Goal: Transaction & Acquisition: Purchase product/service

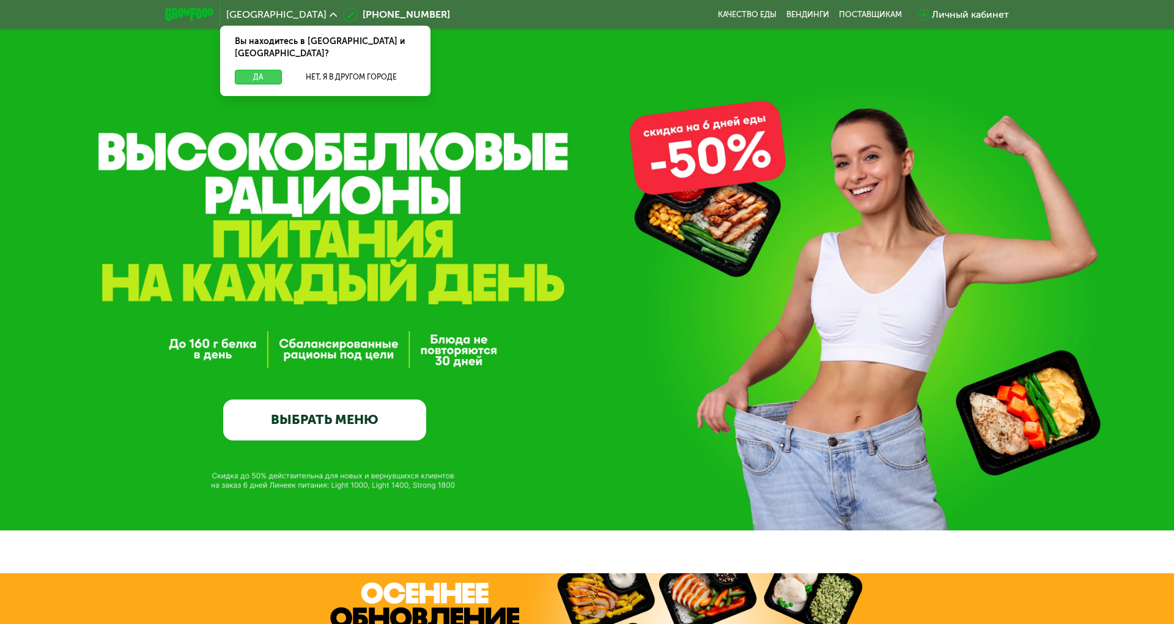
click at [259, 70] on button "Да" at bounding box center [258, 77] width 47 height 15
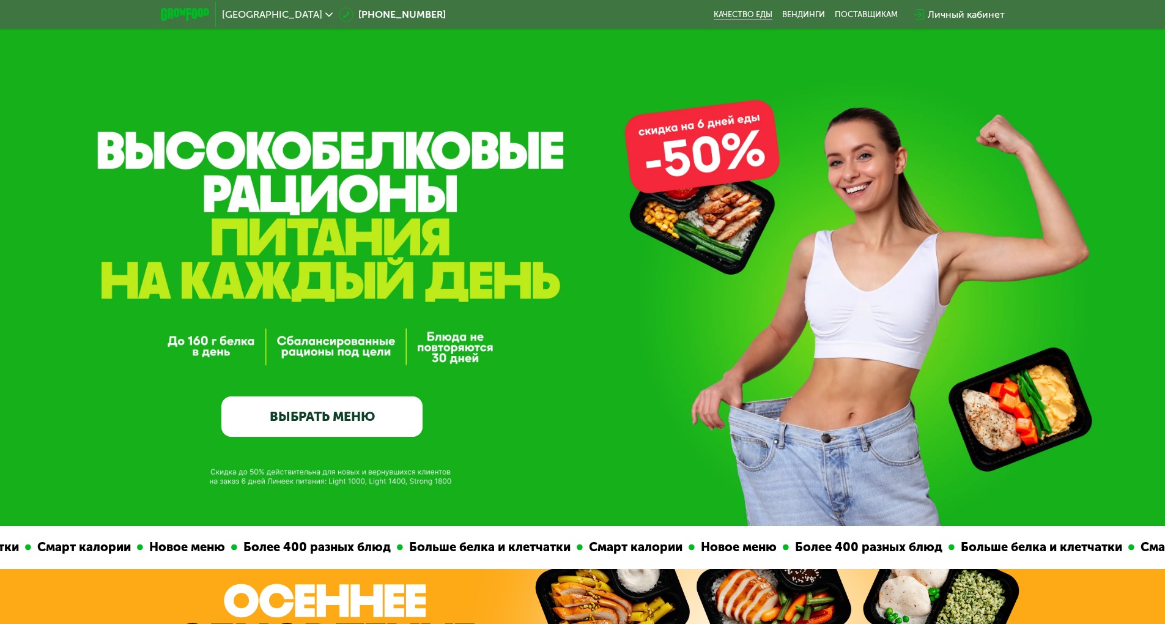
click at [744, 12] on link "Качество еды" at bounding box center [743, 15] width 59 height 10
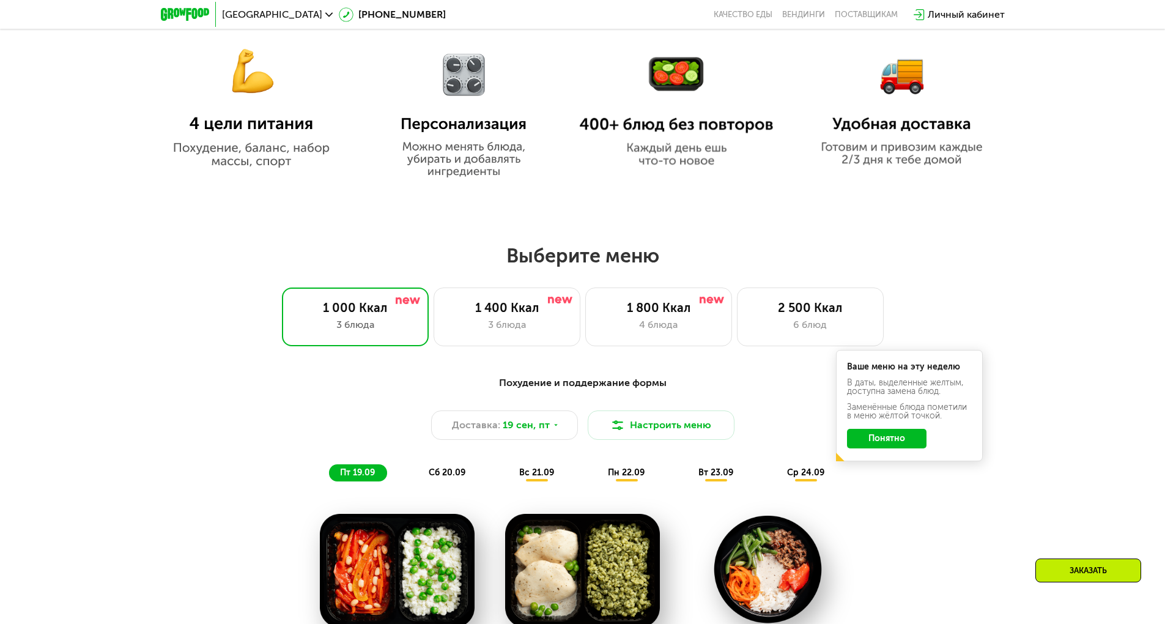
scroll to position [856, 0]
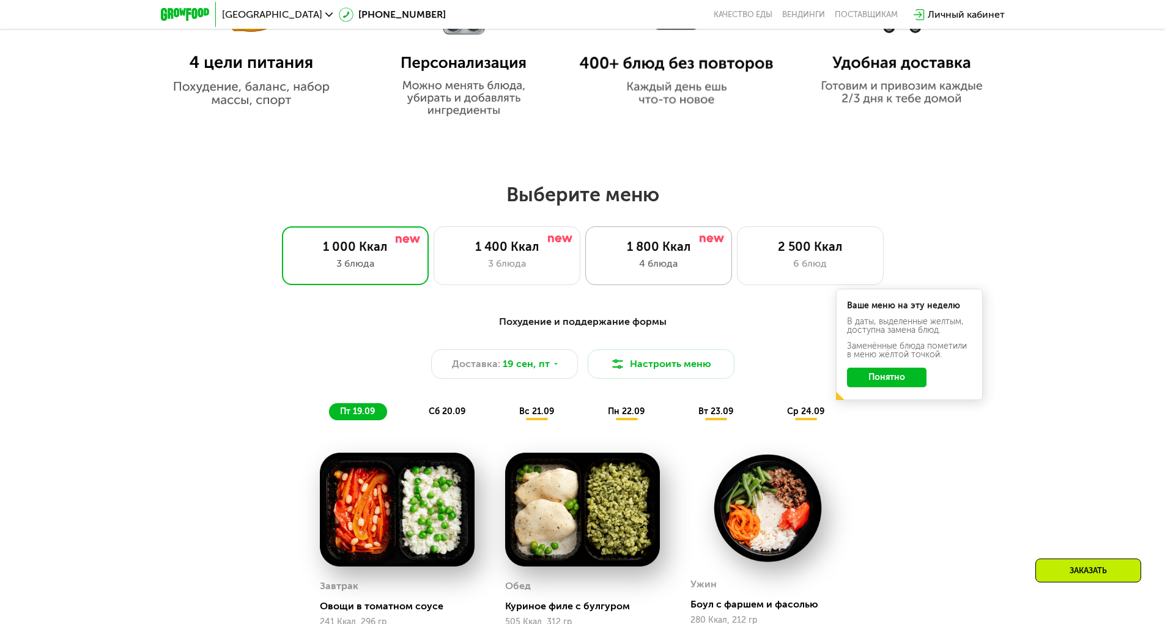
click at [631, 253] on div "1 800 Ккал" at bounding box center [658, 246] width 121 height 15
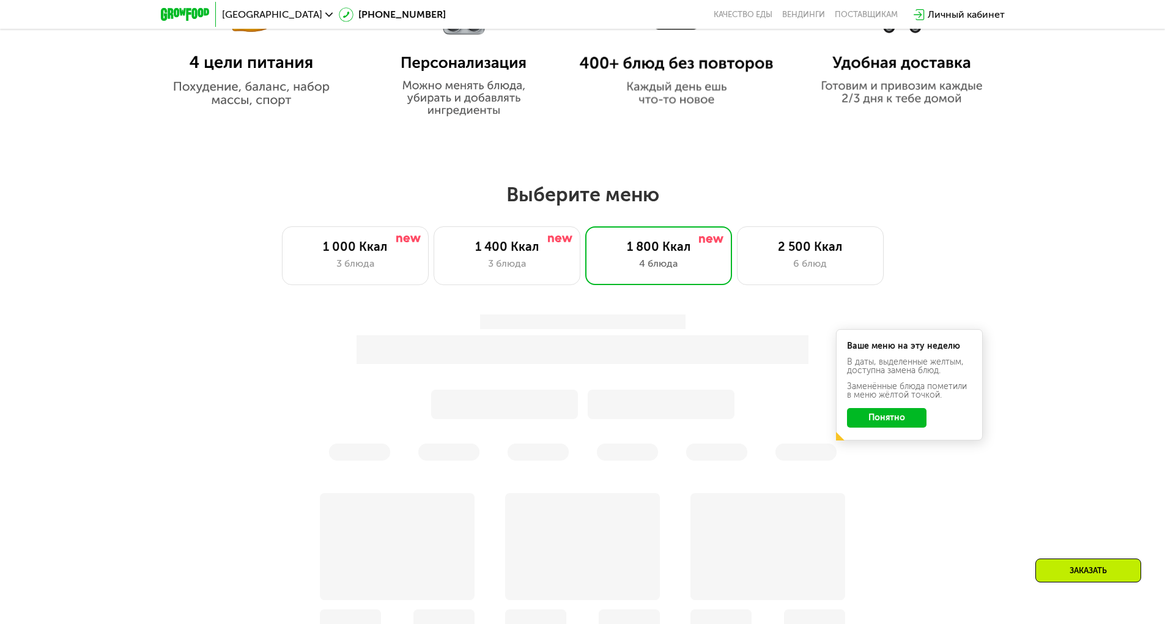
click at [903, 415] on button "Понятно" at bounding box center [887, 418] width 80 height 20
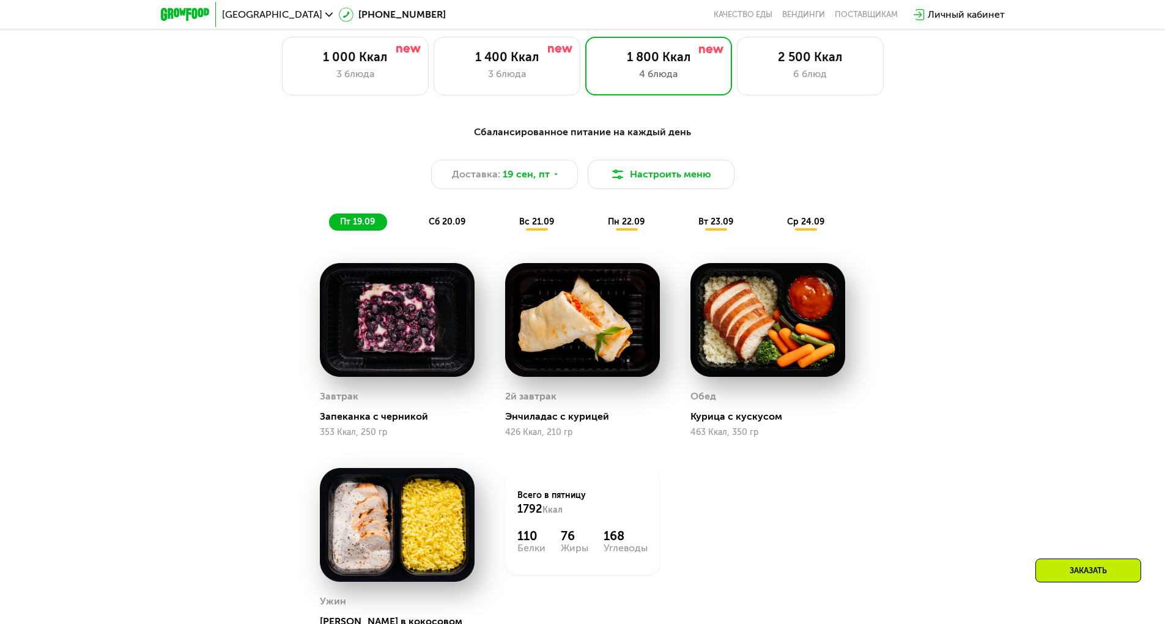
scroll to position [1040, 0]
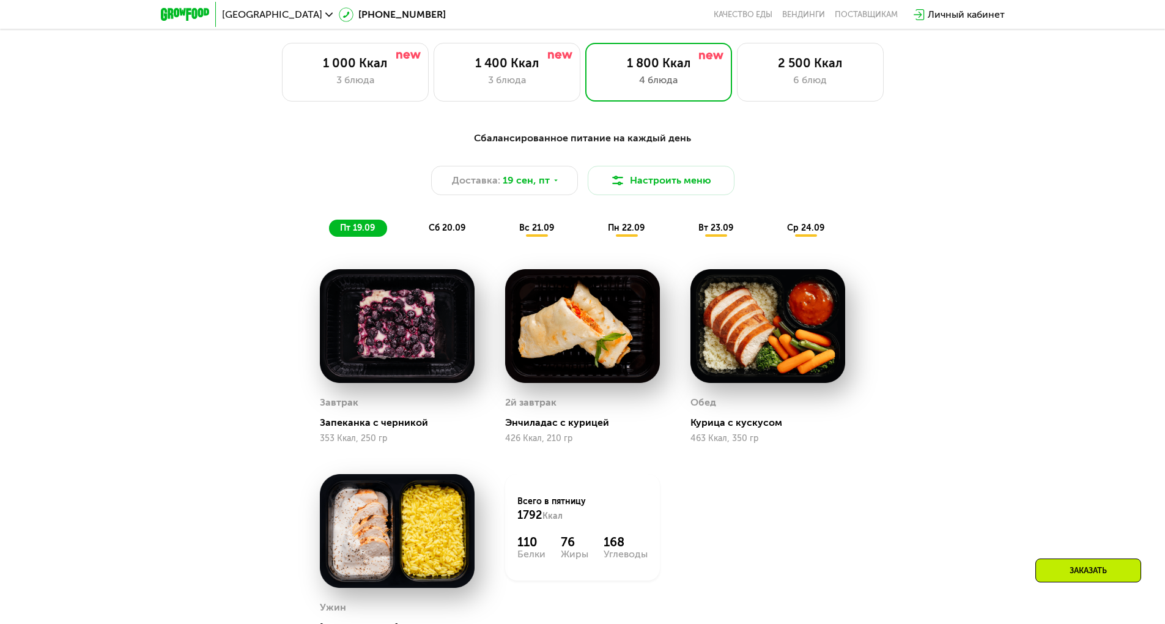
click at [453, 232] on span "сб 20.09" at bounding box center [447, 228] width 37 height 10
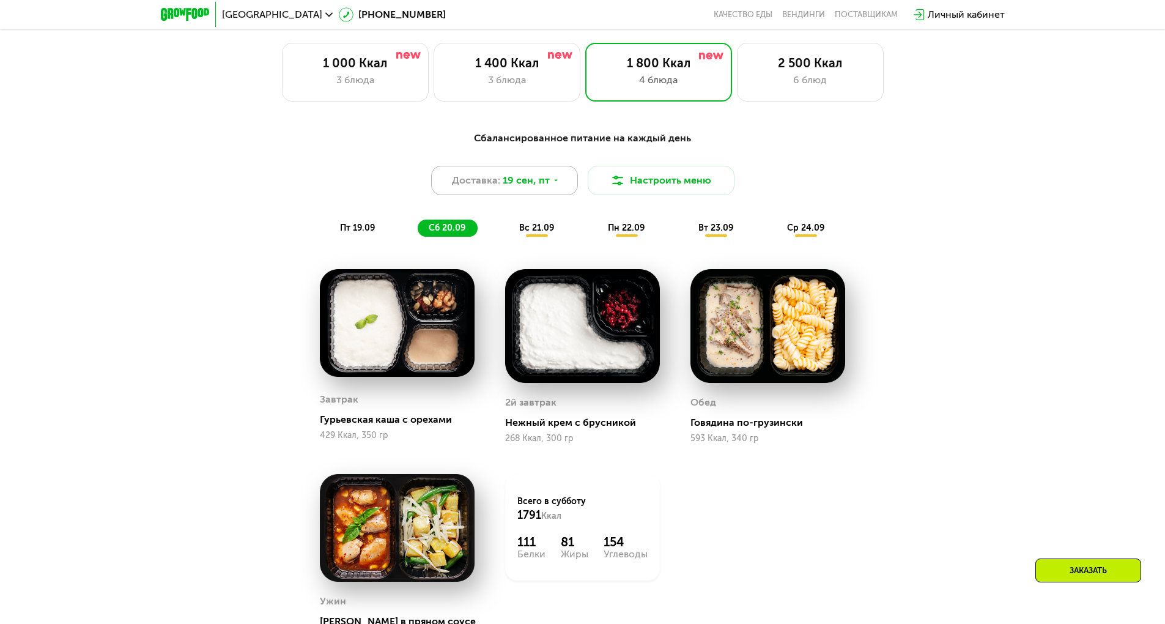
click at [556, 190] on div "Доставка: [DATE]" at bounding box center [504, 180] width 147 height 29
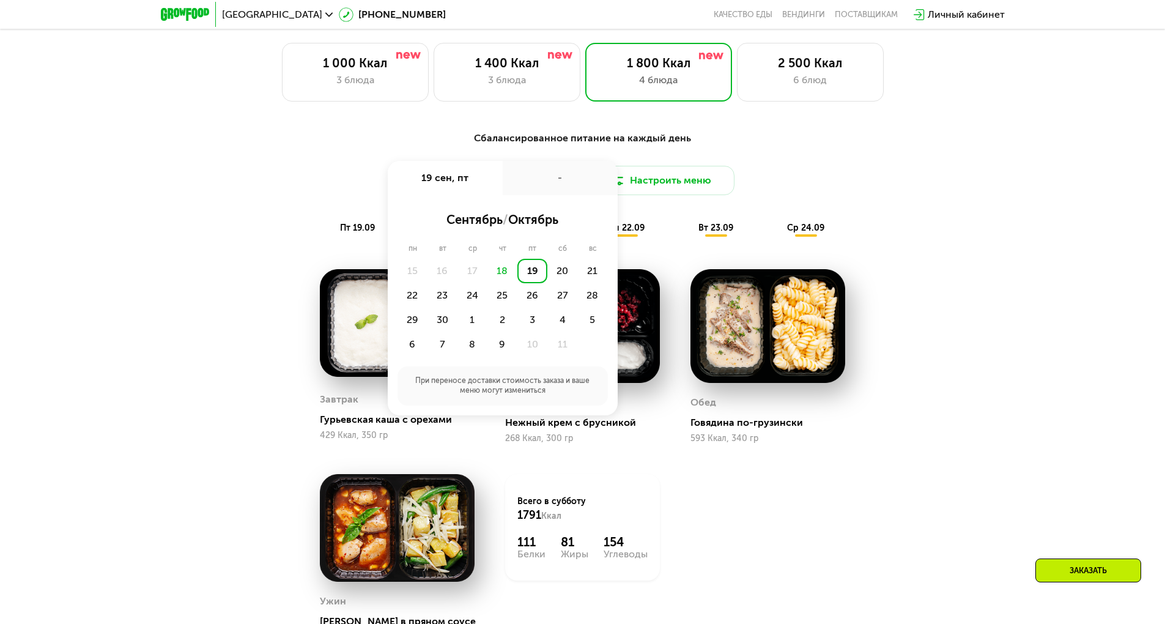
click at [919, 218] on div "Сбалансированное питание на каждый день Доставка: [DATE] сен, пт - сентябрь / о…" at bounding box center [583, 184] width 724 height 106
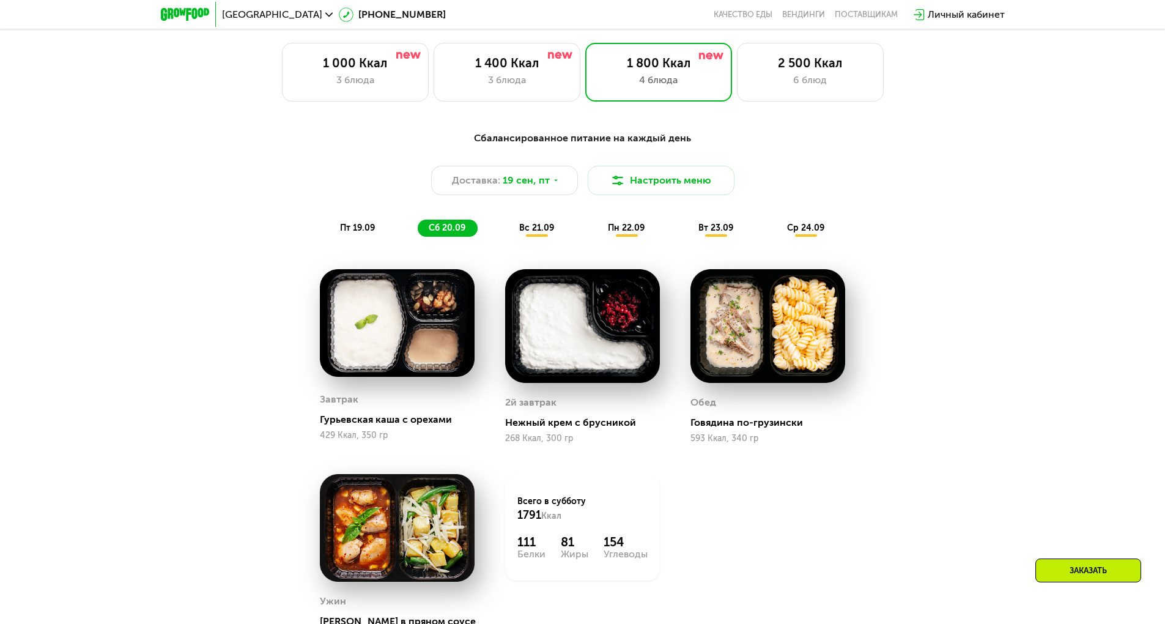
click at [364, 231] on span "пт 19.09" at bounding box center [357, 228] width 35 height 10
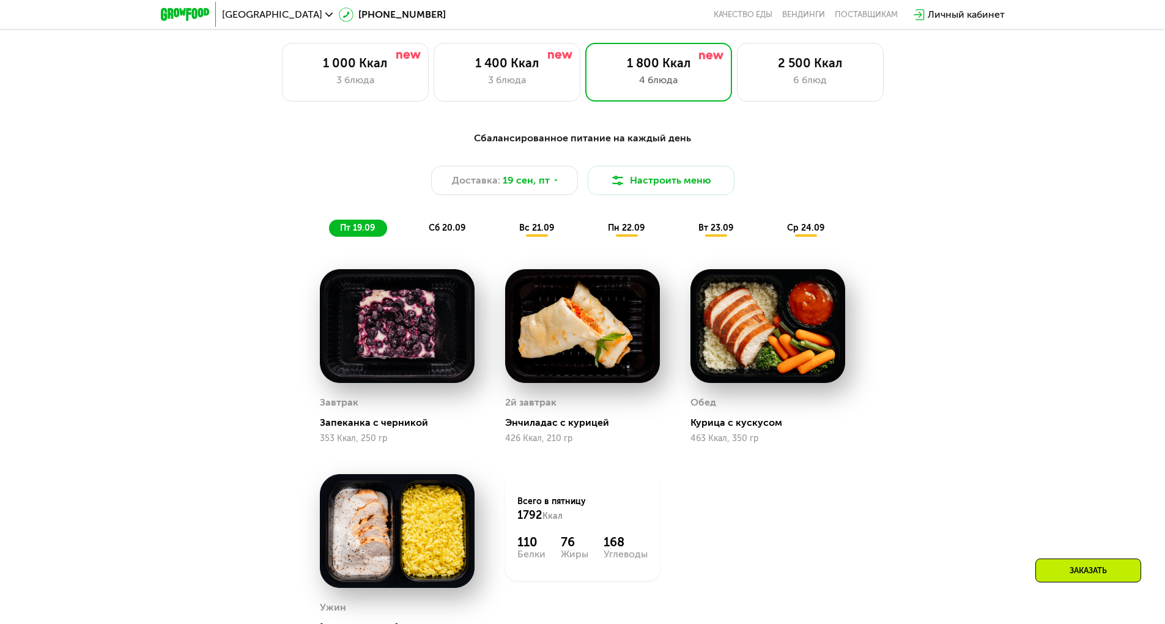
click at [452, 232] on span "сб 20.09" at bounding box center [447, 228] width 37 height 10
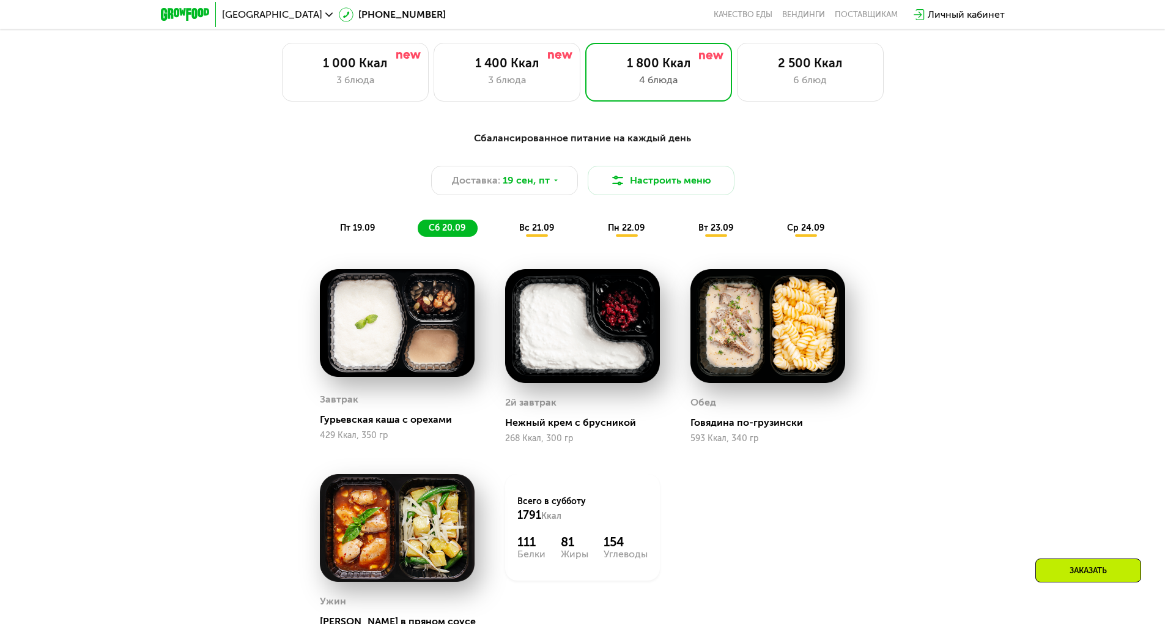
click at [523, 233] on span "вс 21.09" at bounding box center [536, 228] width 35 height 10
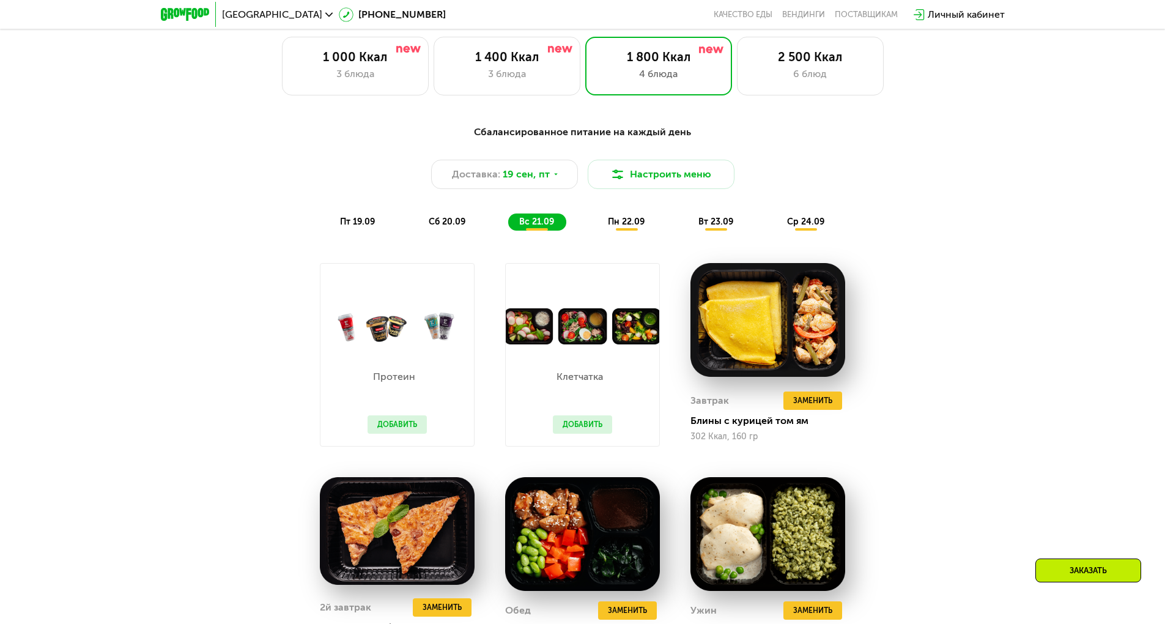
scroll to position [978, 0]
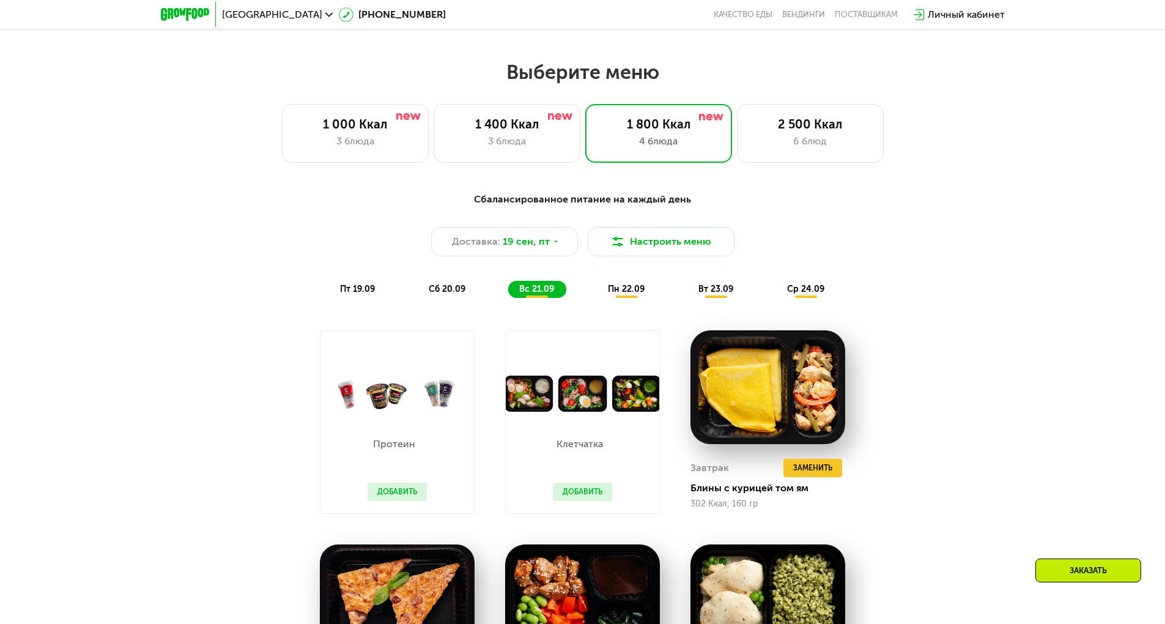
click at [632, 293] on span "пн 22.09" at bounding box center [626, 289] width 37 height 10
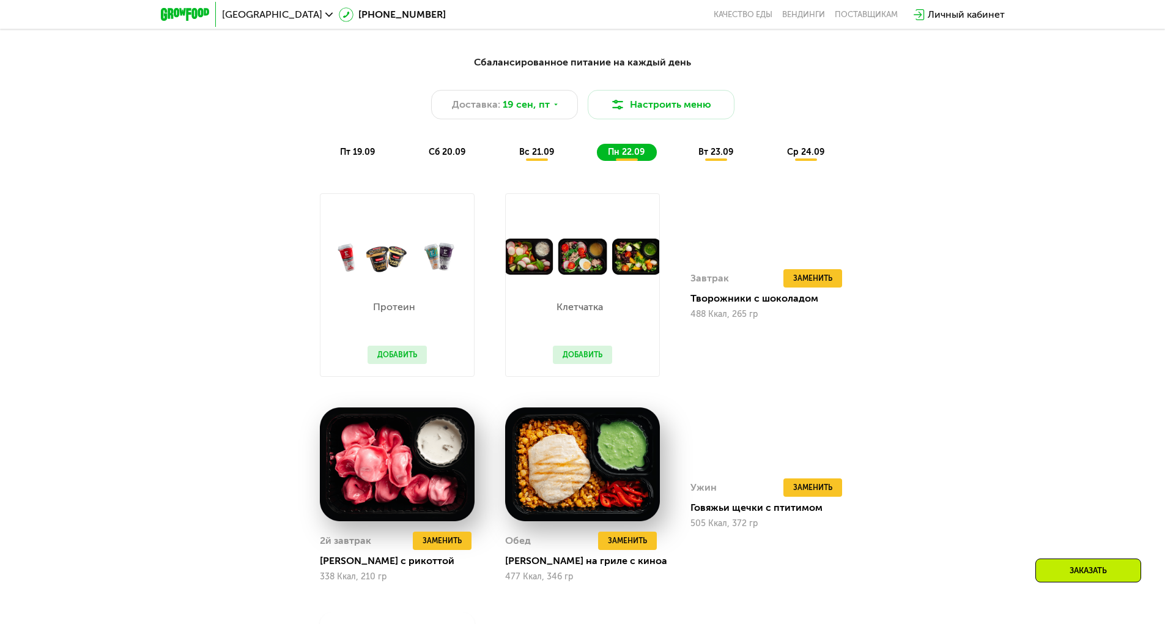
scroll to position [1040, 0]
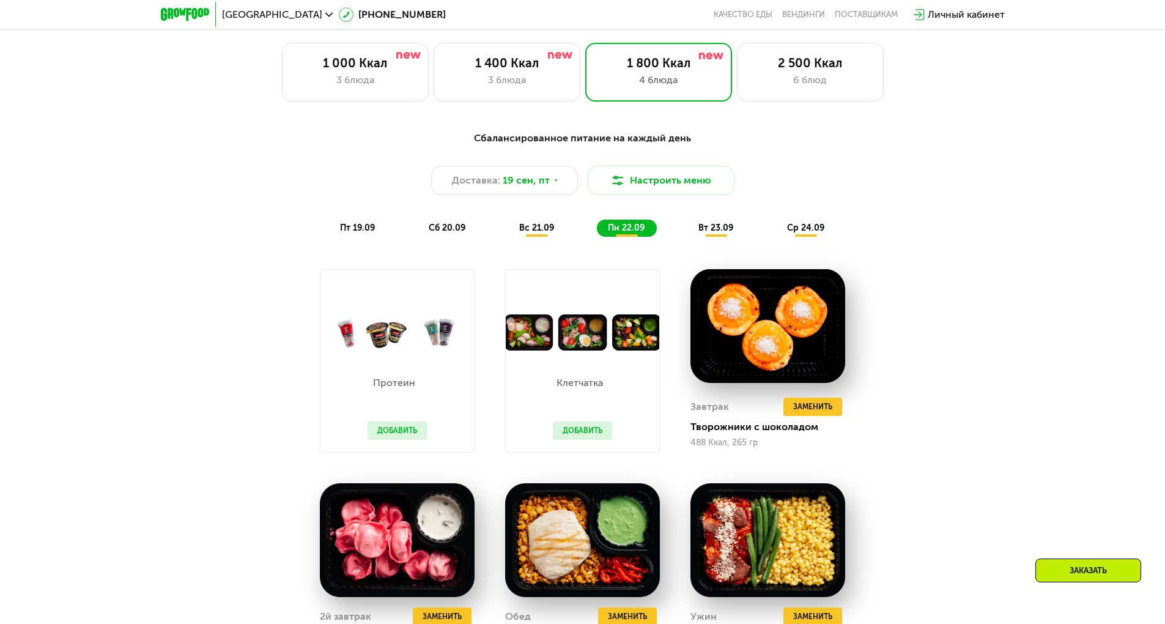
click at [702, 233] on span "вт 23.09" at bounding box center [715, 228] width 35 height 10
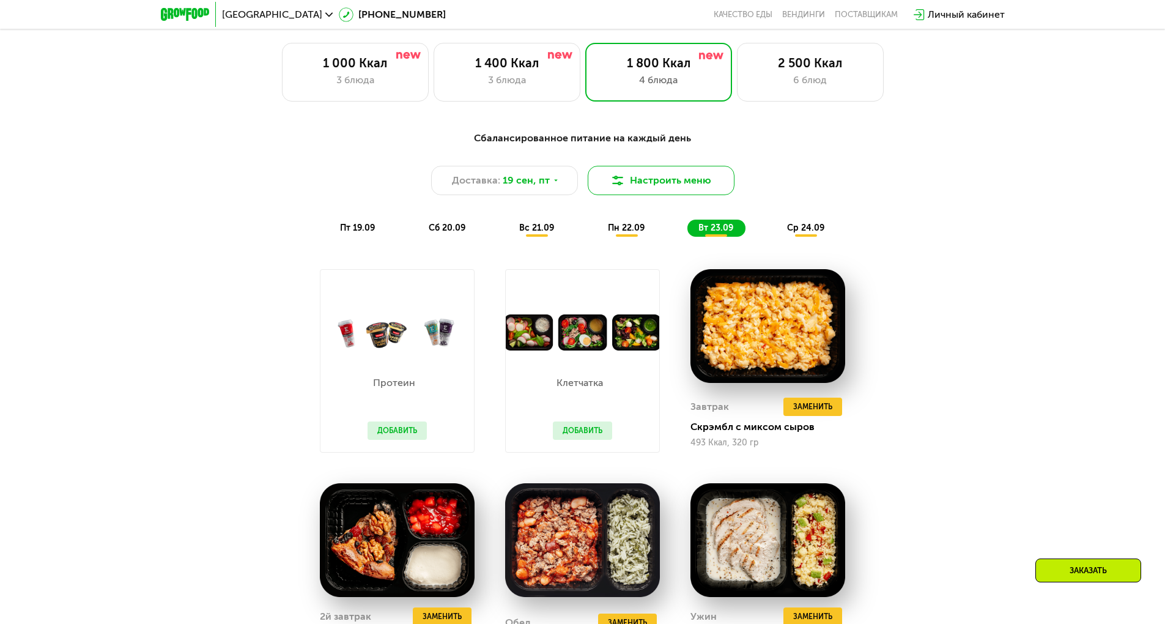
click at [698, 191] on button "Настроить меню" at bounding box center [661, 180] width 147 height 29
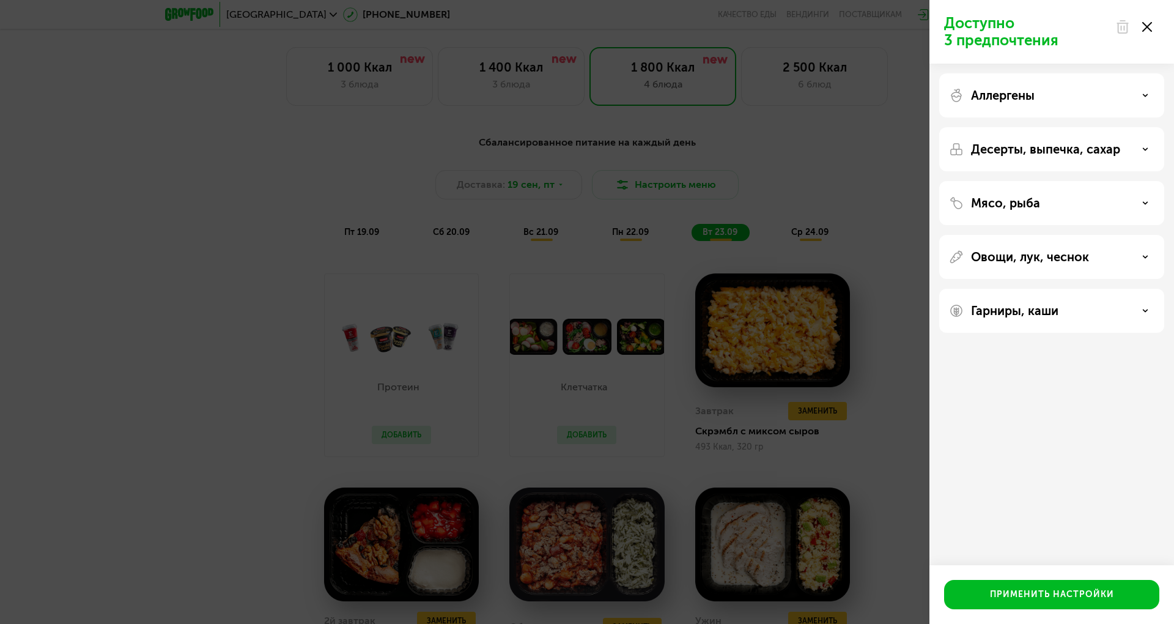
click at [1103, 95] on div "Аллергены" at bounding box center [1051, 95] width 205 height 15
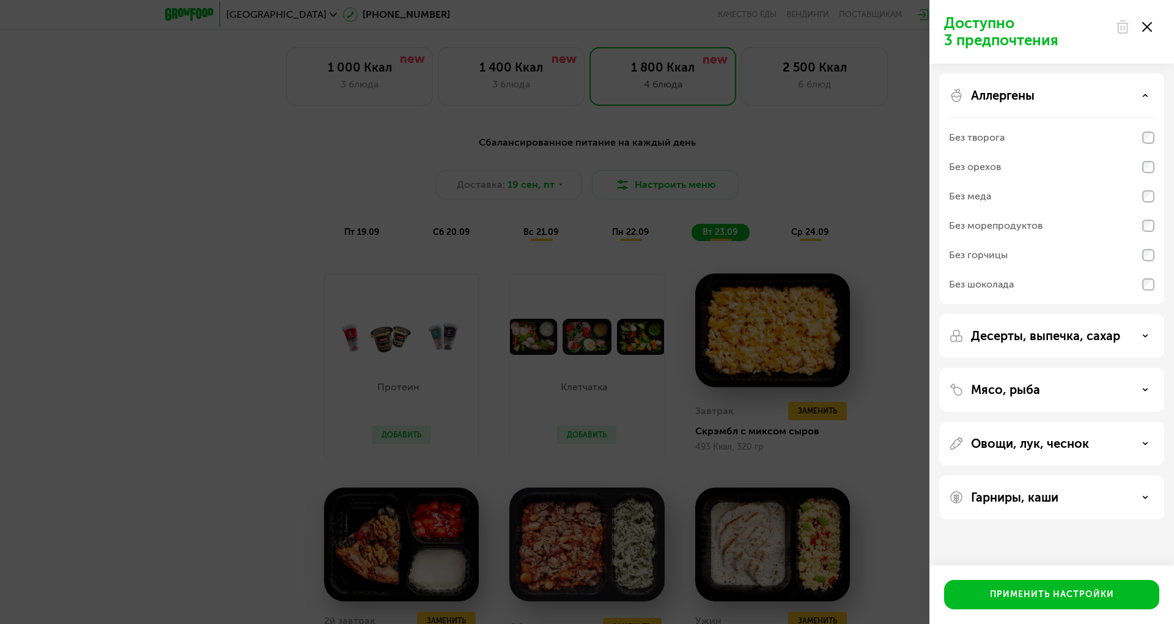
click at [1114, 95] on div "Аллергены" at bounding box center [1051, 95] width 205 height 15
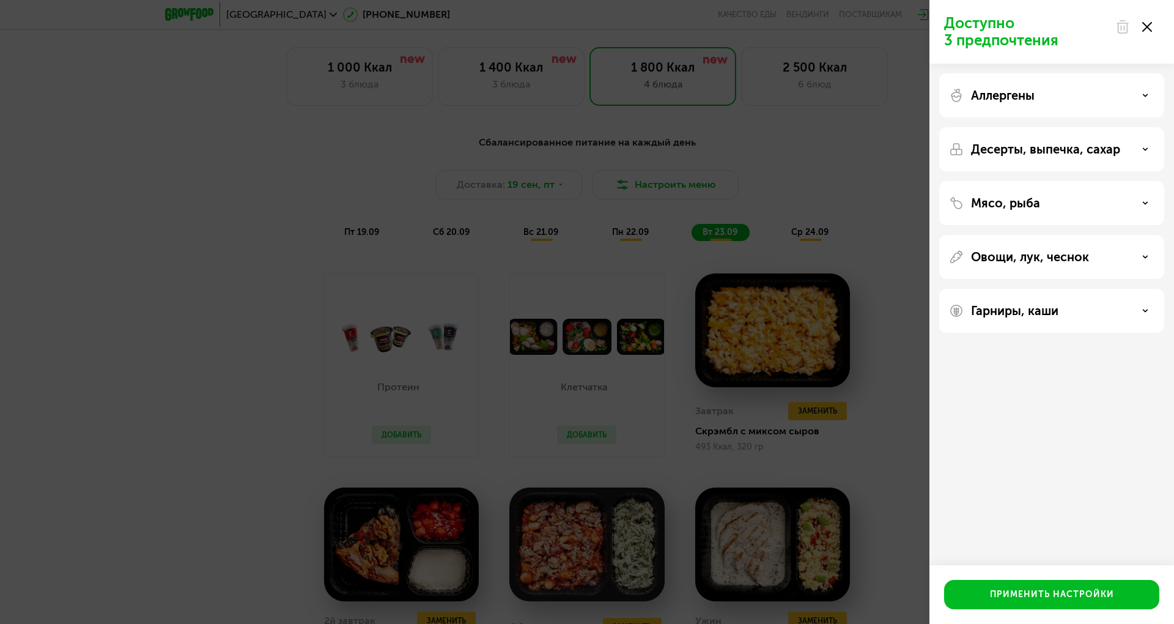
click at [1105, 146] on p "Десерты, выпечка, сахар" at bounding box center [1045, 149] width 149 height 15
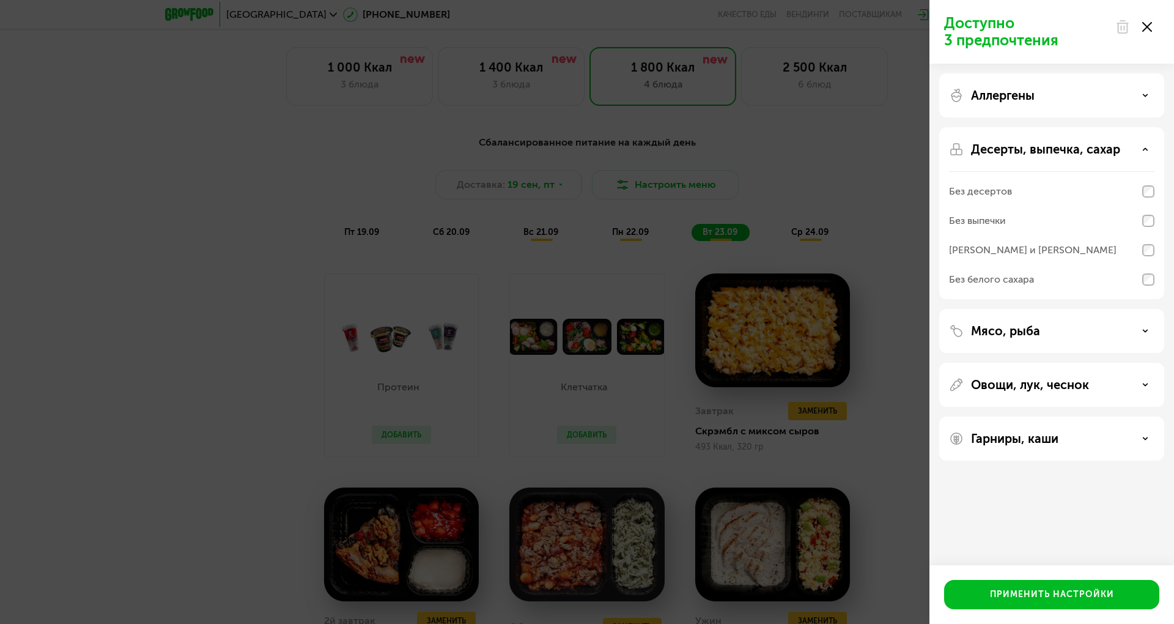
click at [1125, 148] on div "Десерты, выпечка, сахар" at bounding box center [1051, 149] width 205 height 15
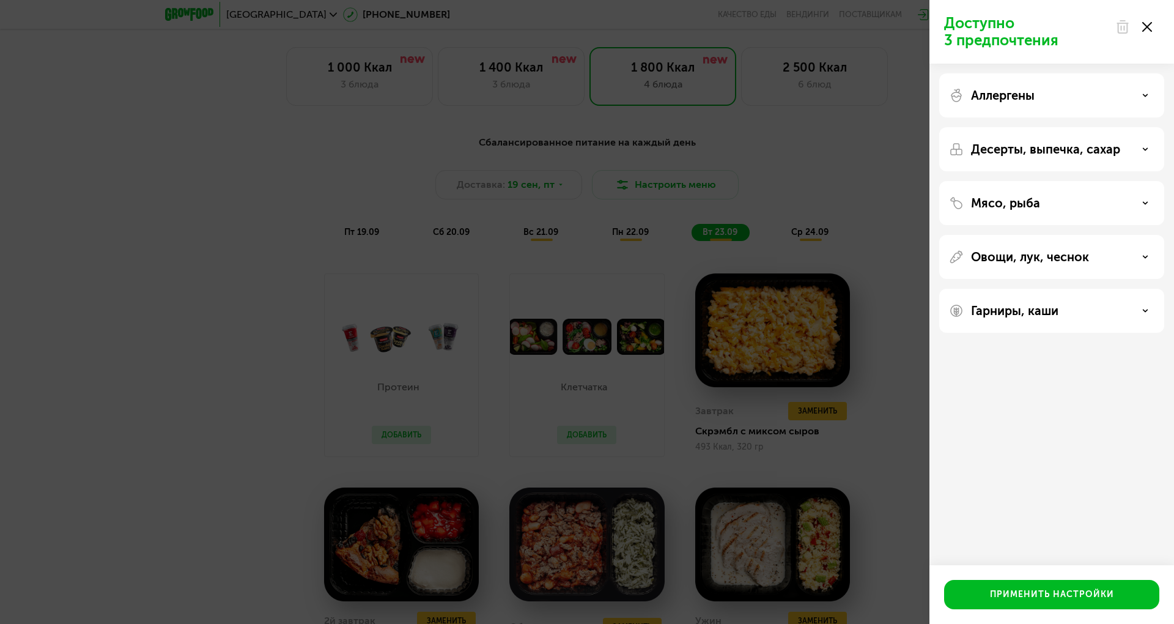
click at [1125, 148] on div "Десерты, выпечка, сахар" at bounding box center [1051, 149] width 205 height 15
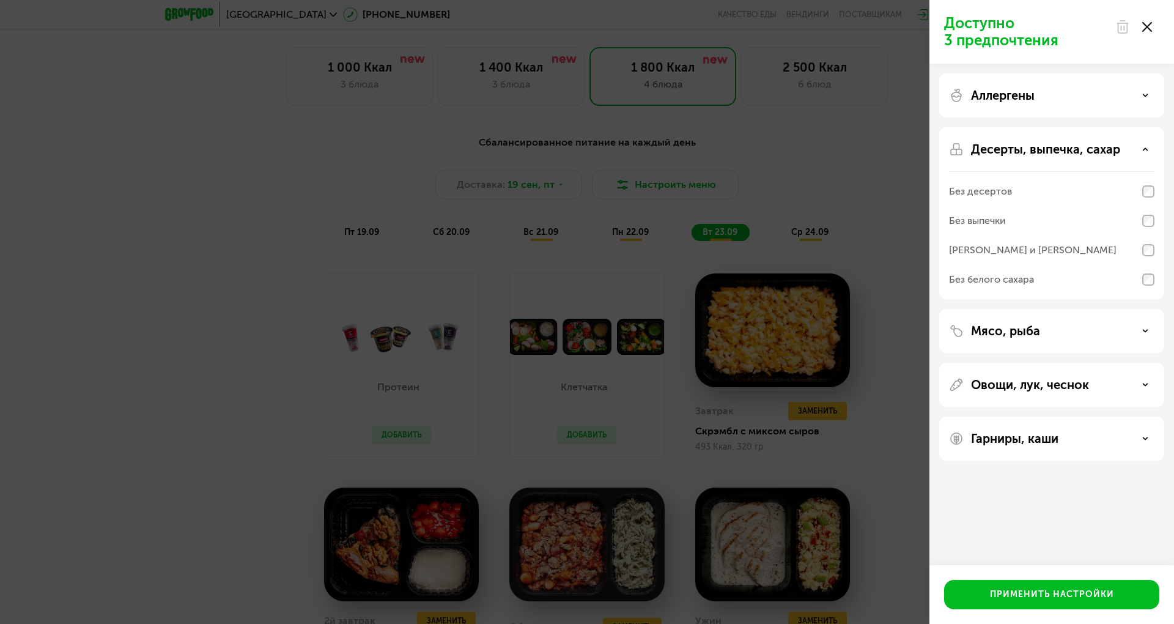
click at [1125, 148] on div "Десерты, выпечка, сахар" at bounding box center [1051, 149] width 205 height 15
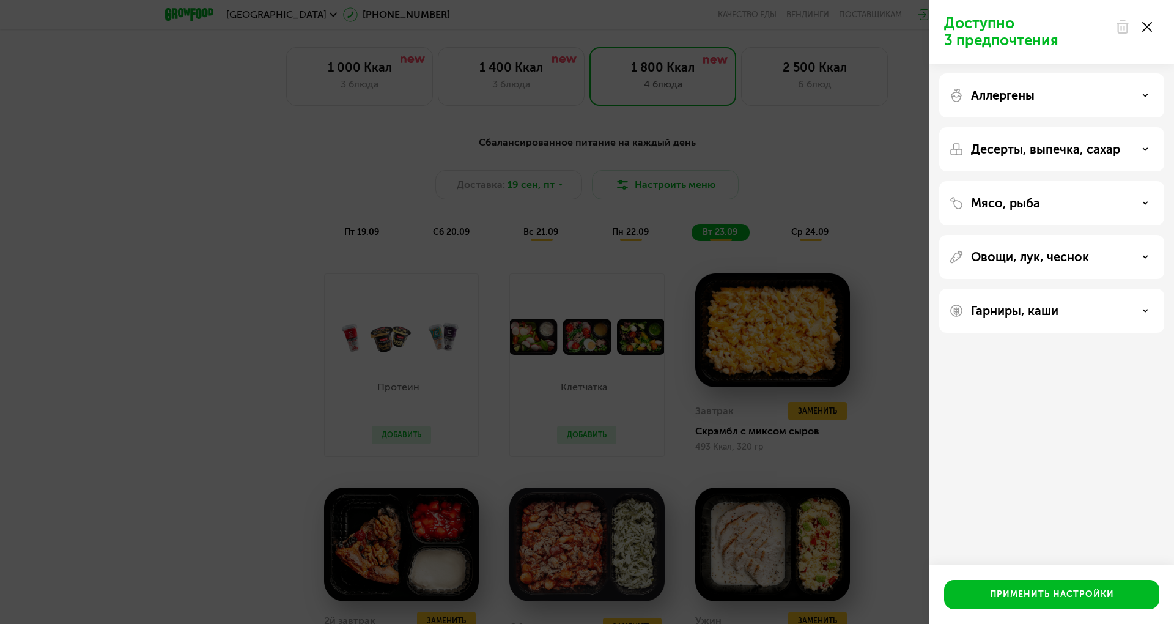
click at [1148, 31] on icon at bounding box center [1147, 27] width 10 height 10
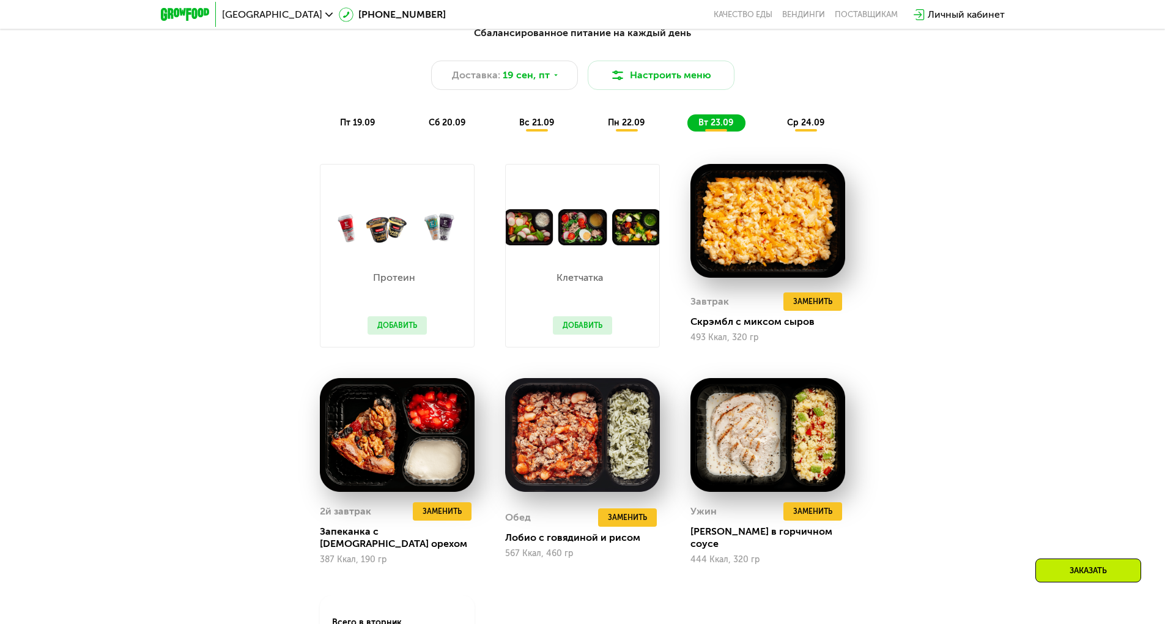
scroll to position [1162, 0]
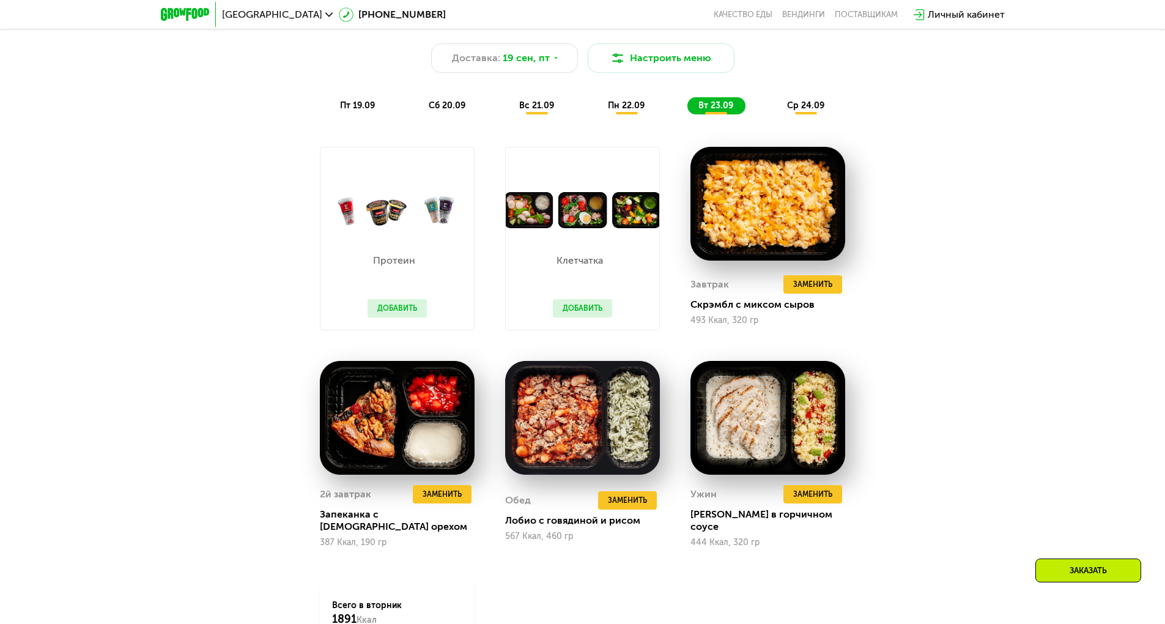
click at [804, 107] on span "ср 24.09" at bounding box center [805, 105] width 37 height 10
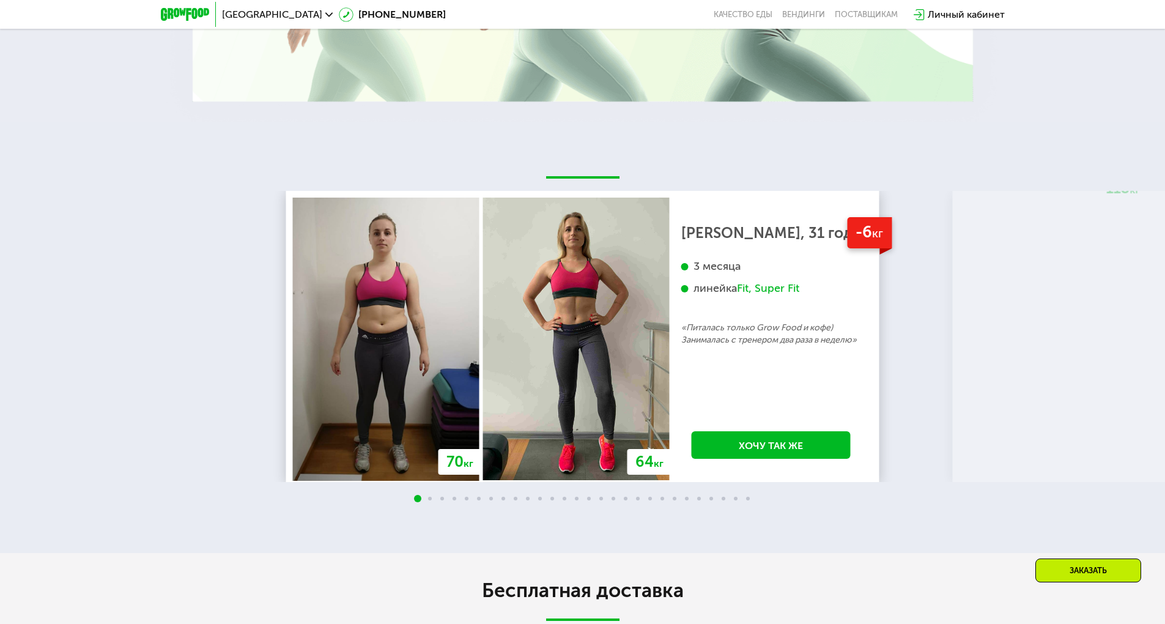
scroll to position [2813, 0]
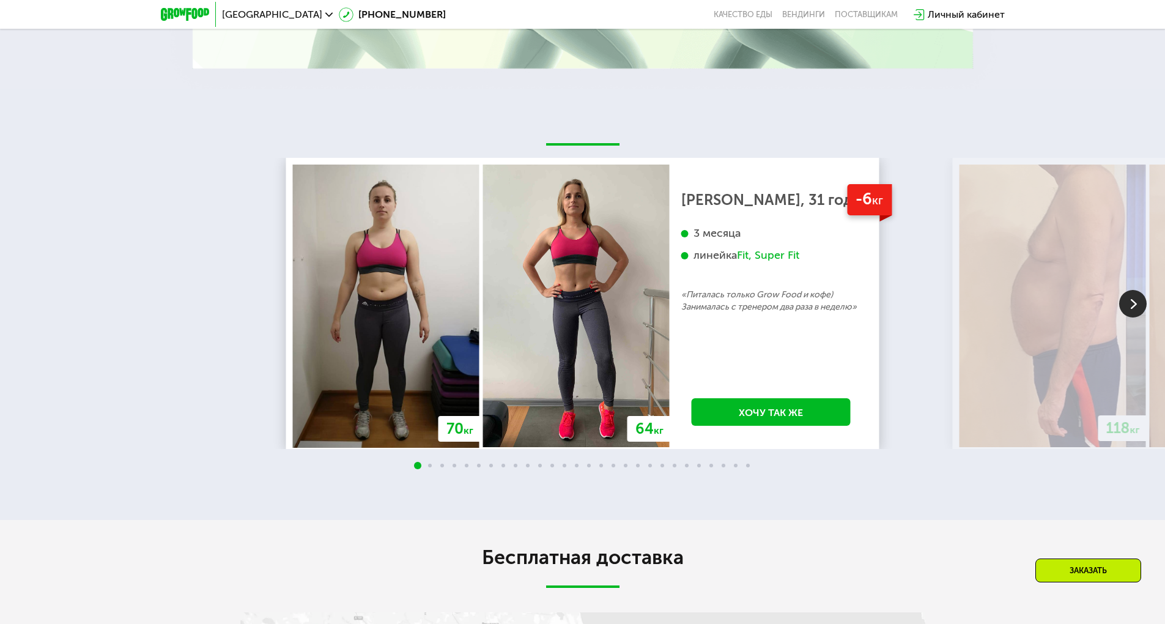
click at [1134, 316] on img at bounding box center [1133, 304] width 28 height 28
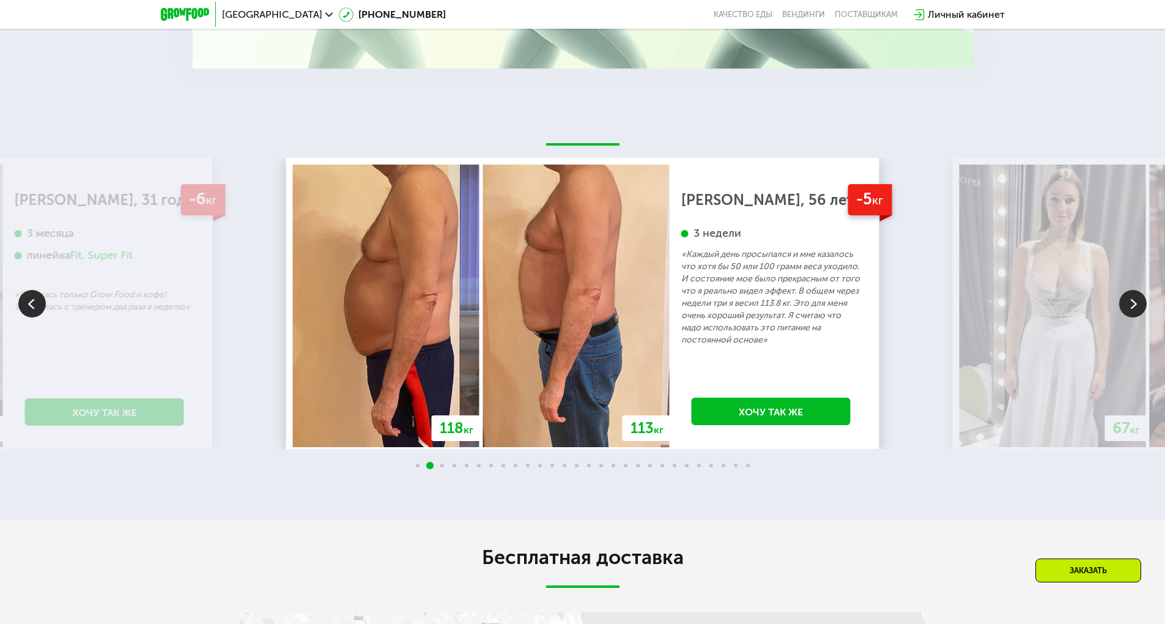
click at [1134, 316] on img at bounding box center [1133, 304] width 28 height 28
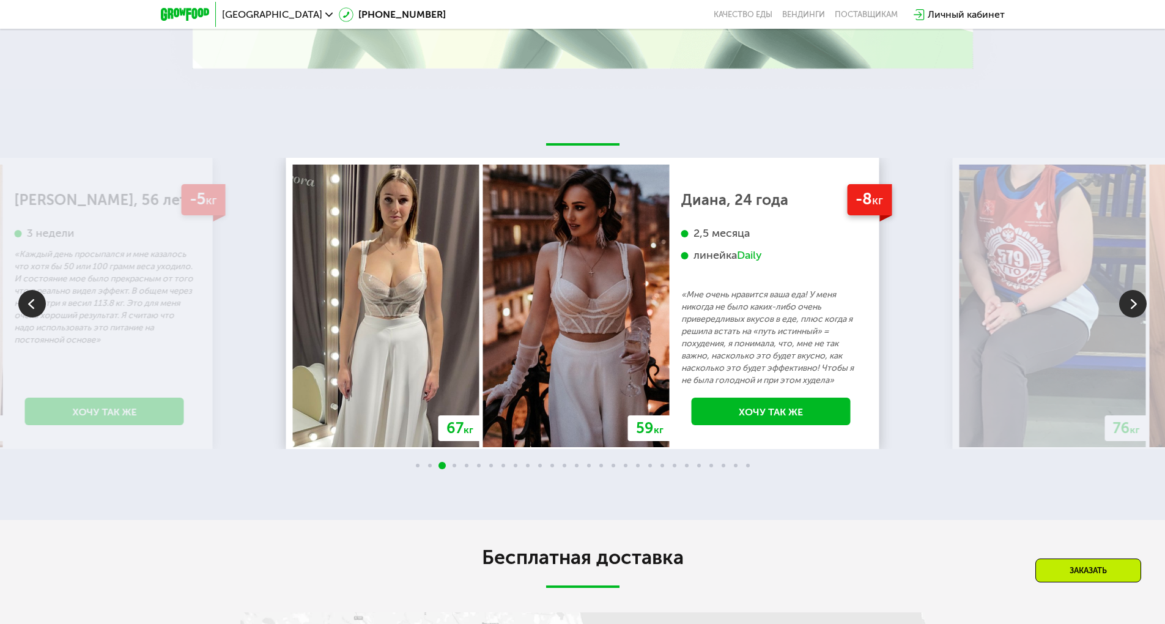
click at [1134, 316] on img at bounding box center [1133, 304] width 28 height 28
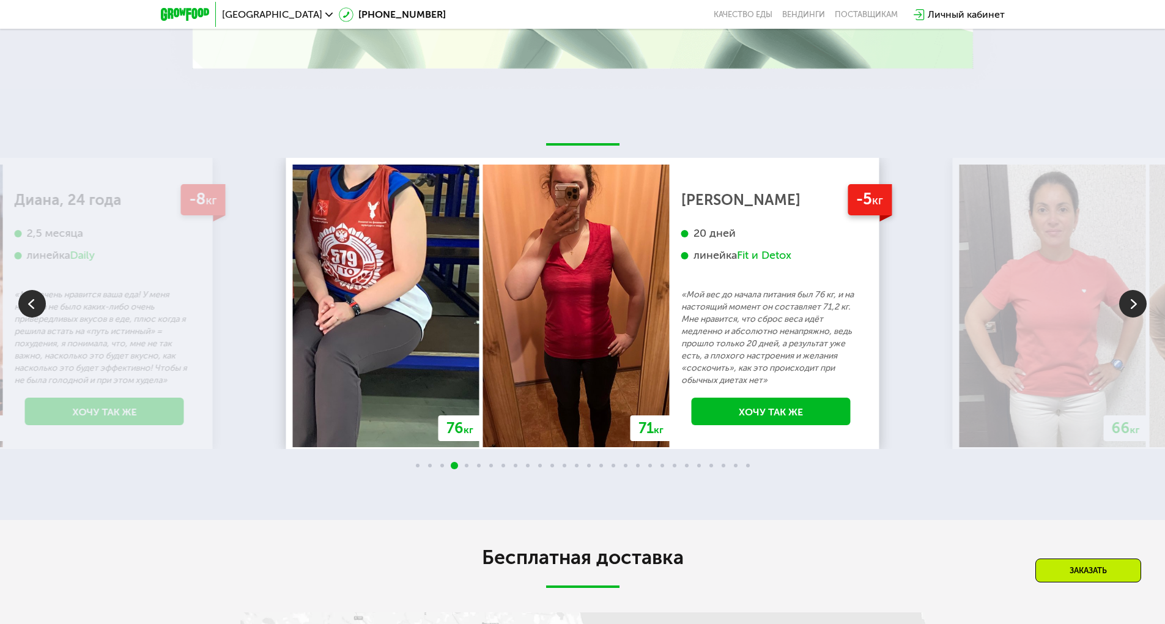
click at [1134, 316] on img at bounding box center [1133, 304] width 28 height 28
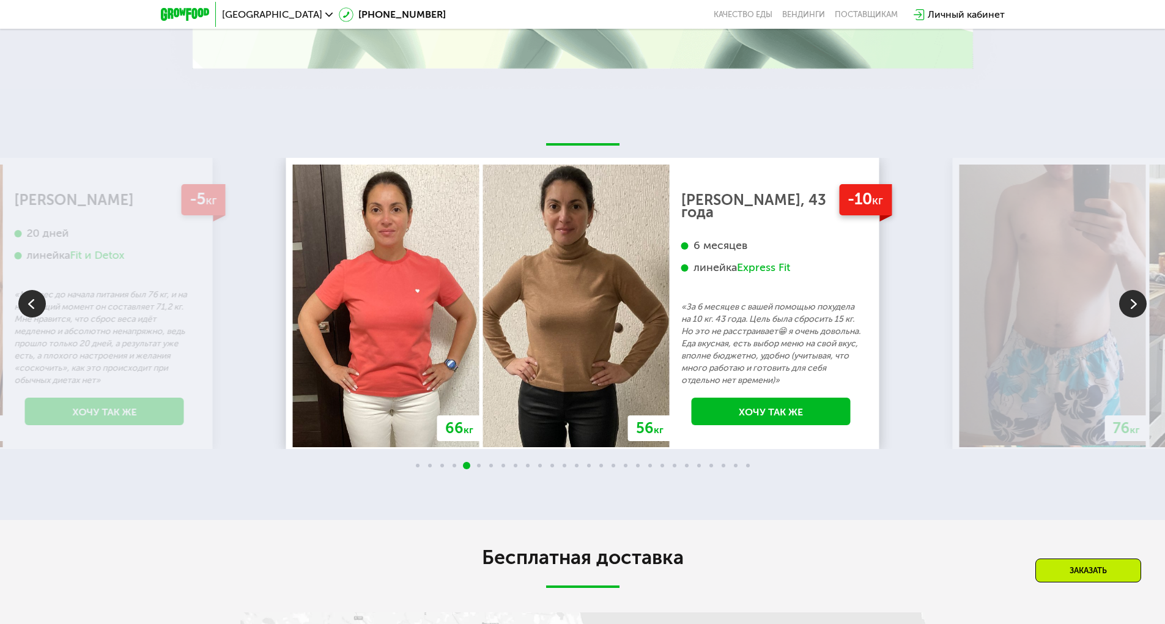
click at [1134, 316] on img at bounding box center [1133, 304] width 28 height 28
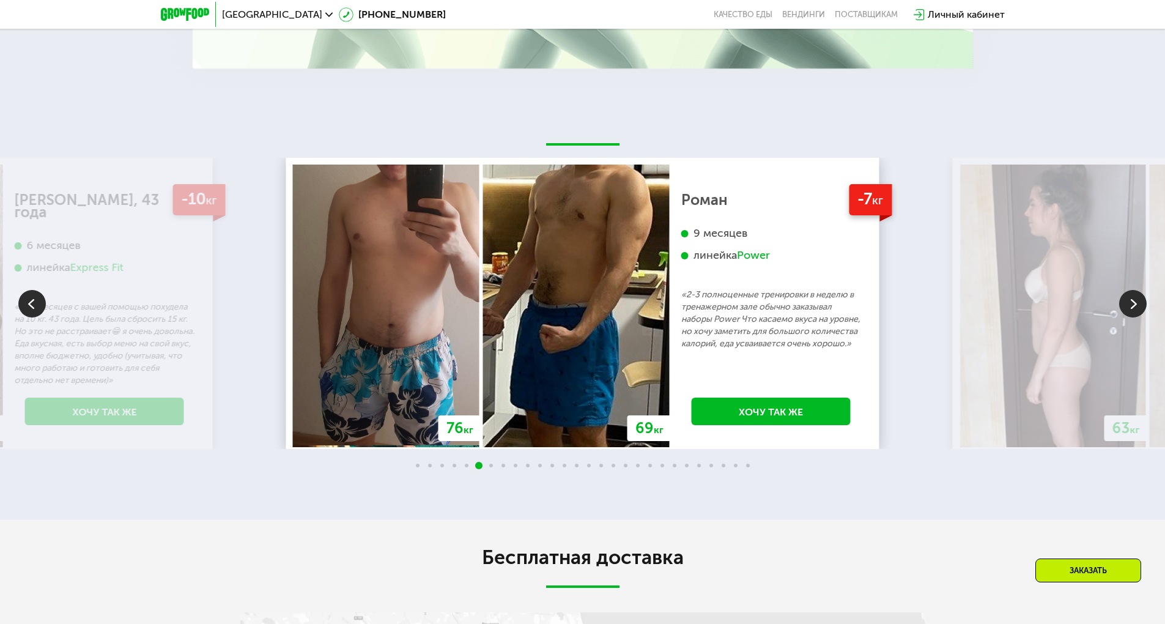
click at [1134, 316] on img at bounding box center [1133, 304] width 28 height 28
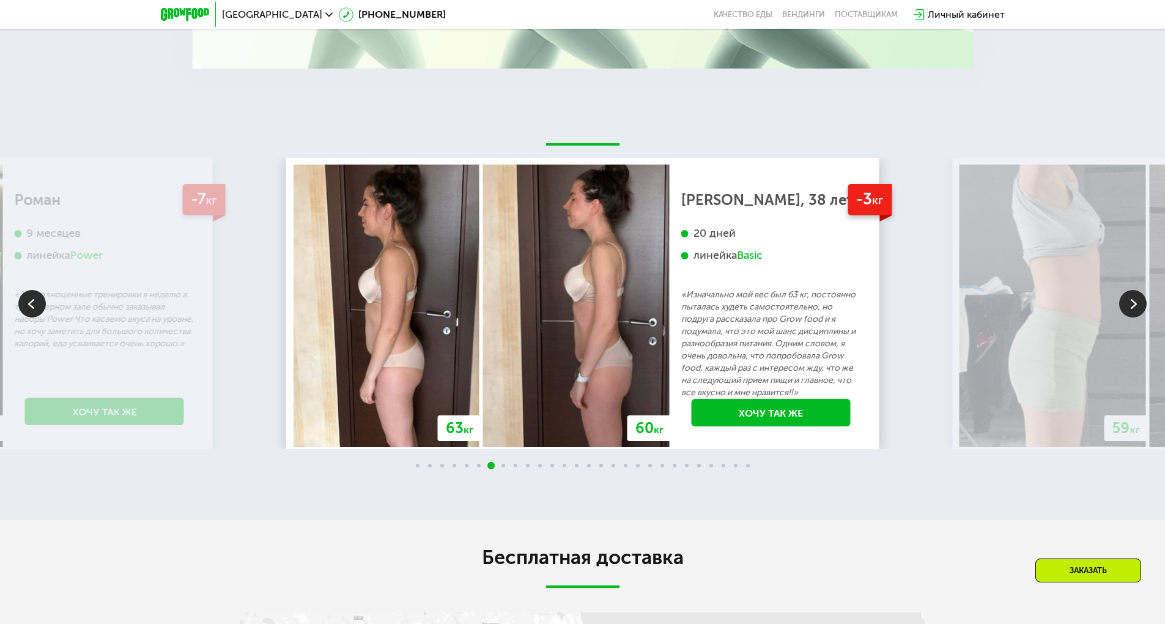
click at [1134, 316] on img at bounding box center [1133, 304] width 28 height 28
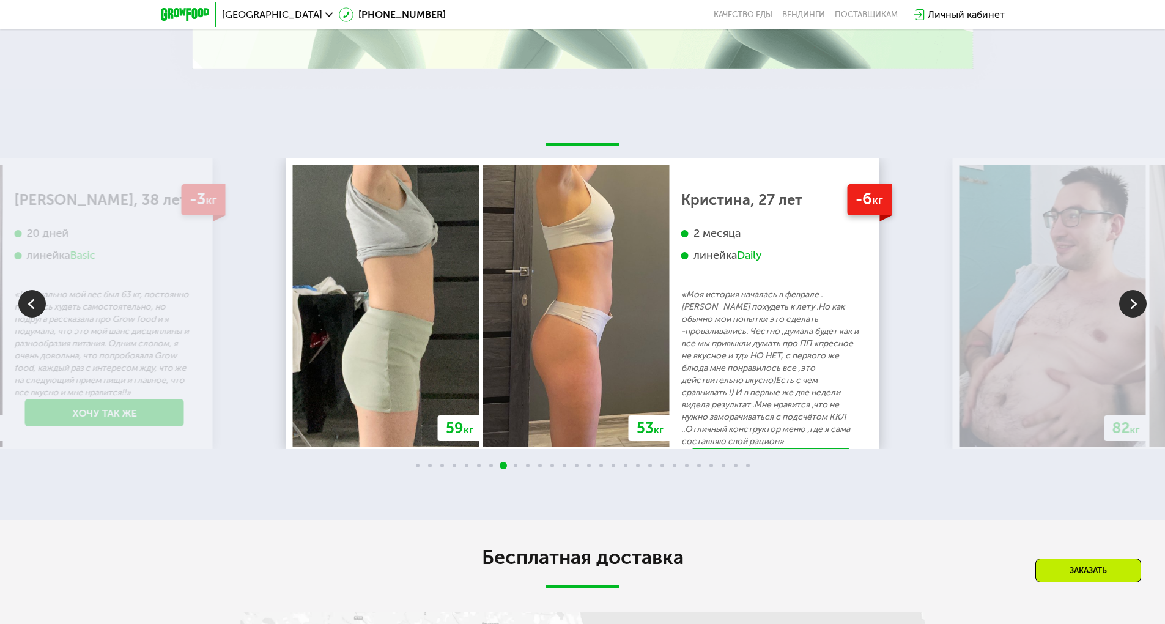
click at [1134, 316] on img at bounding box center [1133, 304] width 28 height 28
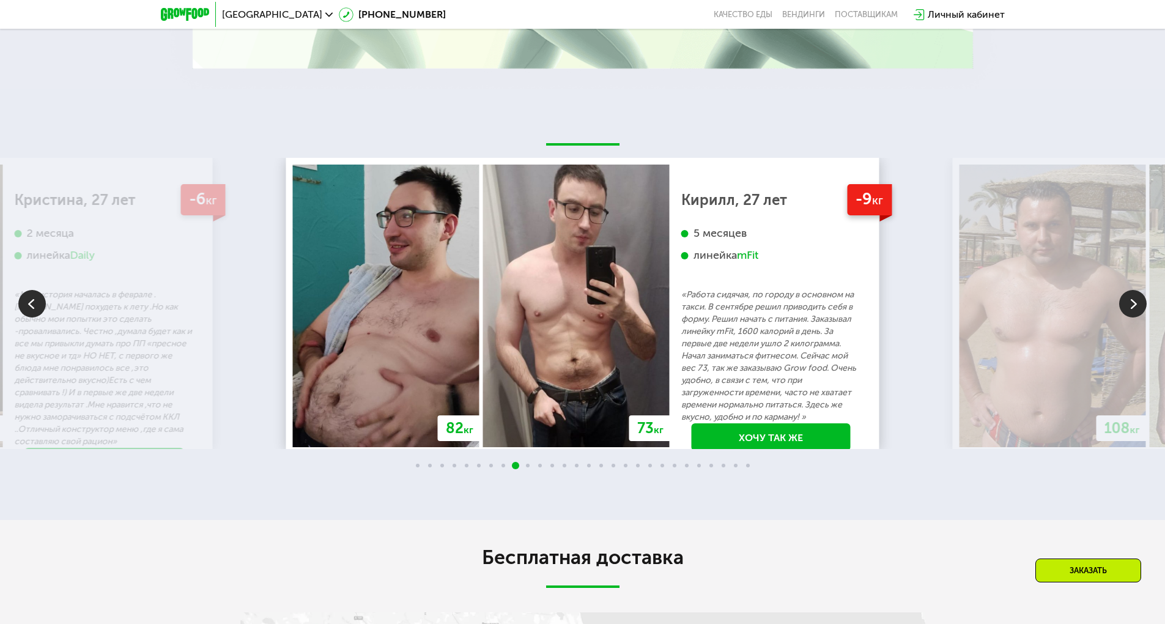
click at [1131, 317] on img at bounding box center [1133, 304] width 28 height 28
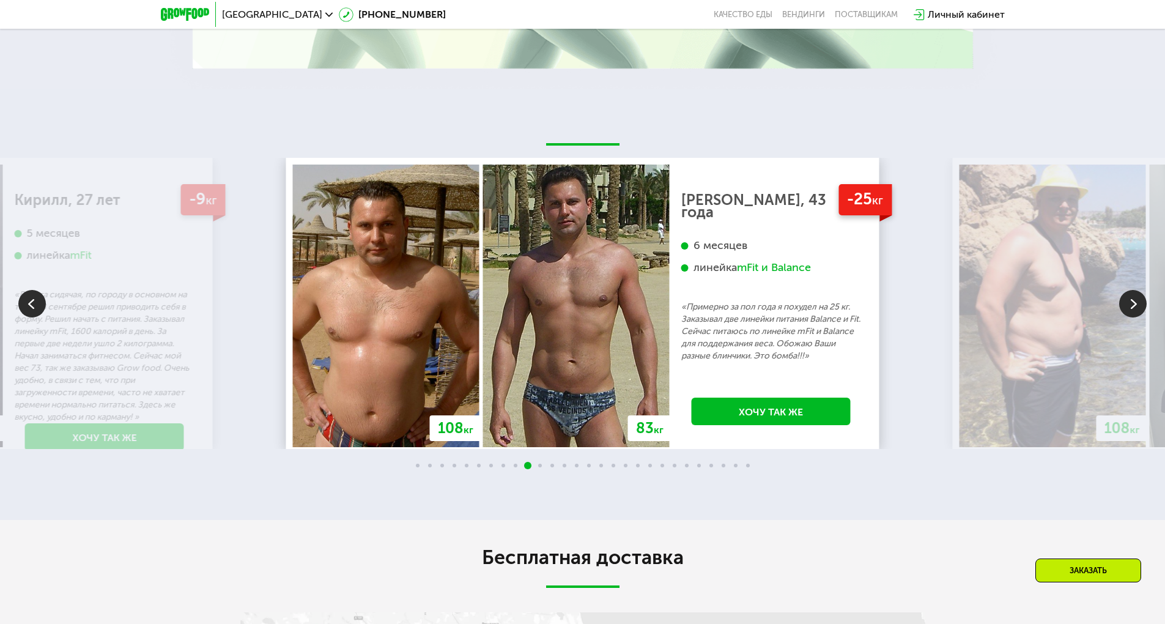
click at [1131, 317] on img at bounding box center [1133, 304] width 28 height 28
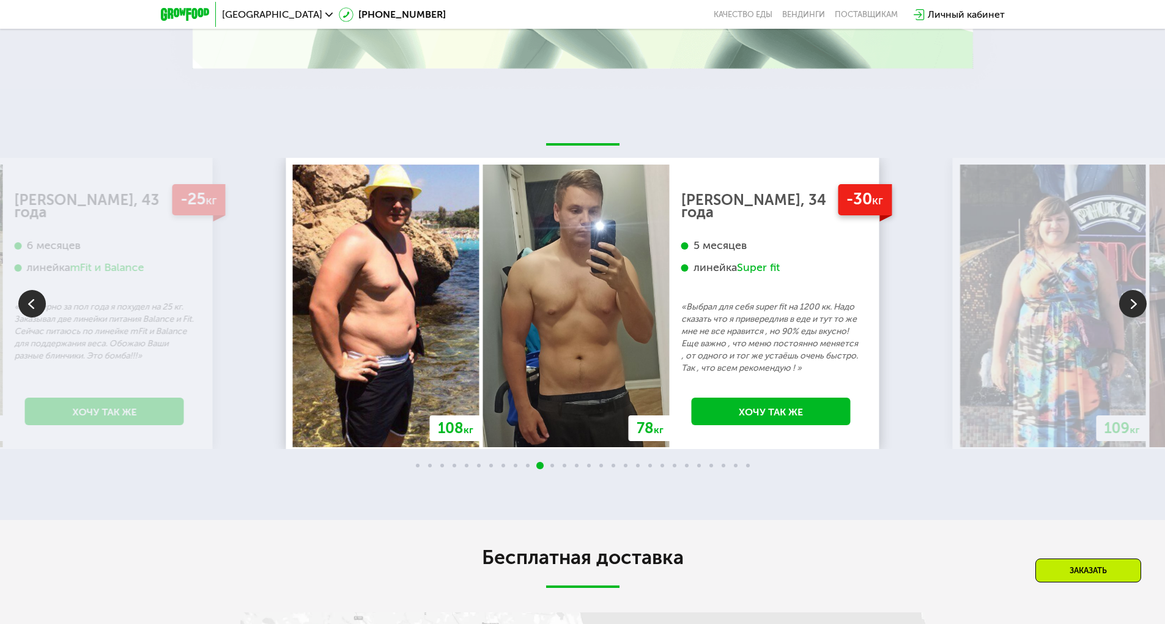
click at [1133, 317] on img at bounding box center [1133, 304] width 28 height 28
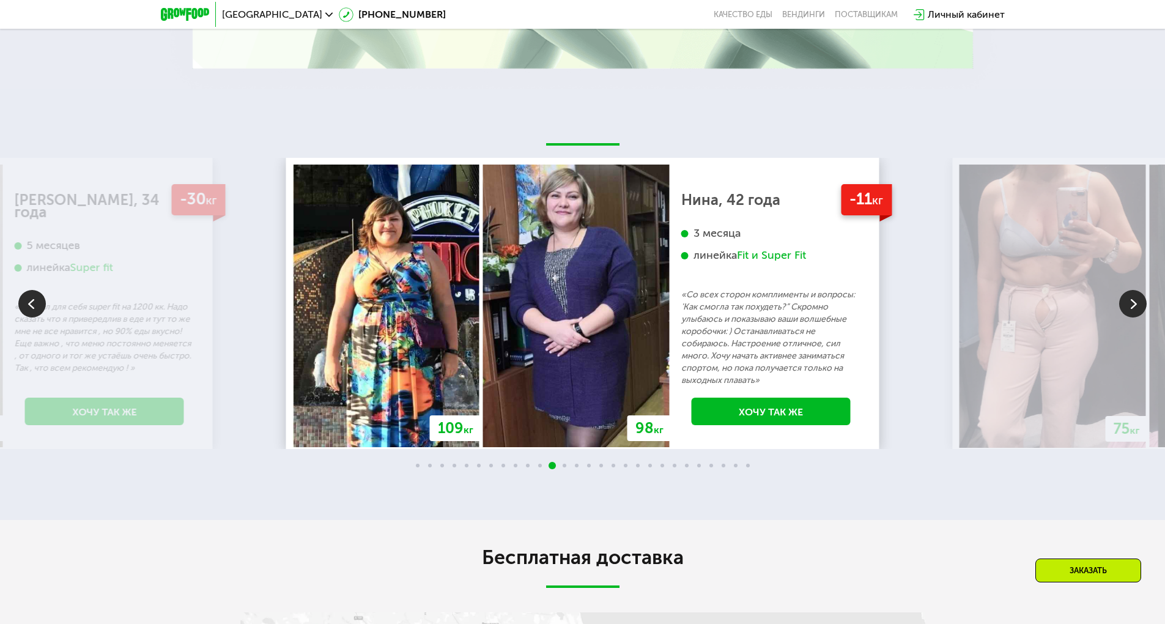
click at [1133, 317] on img at bounding box center [1133, 304] width 28 height 28
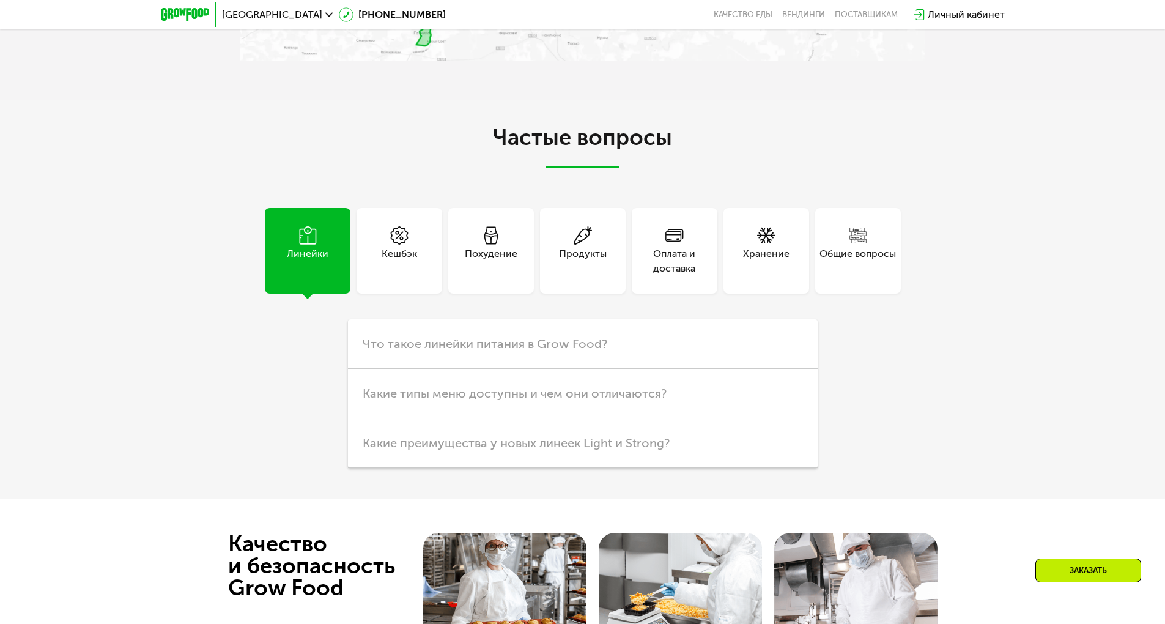
scroll to position [3792, 0]
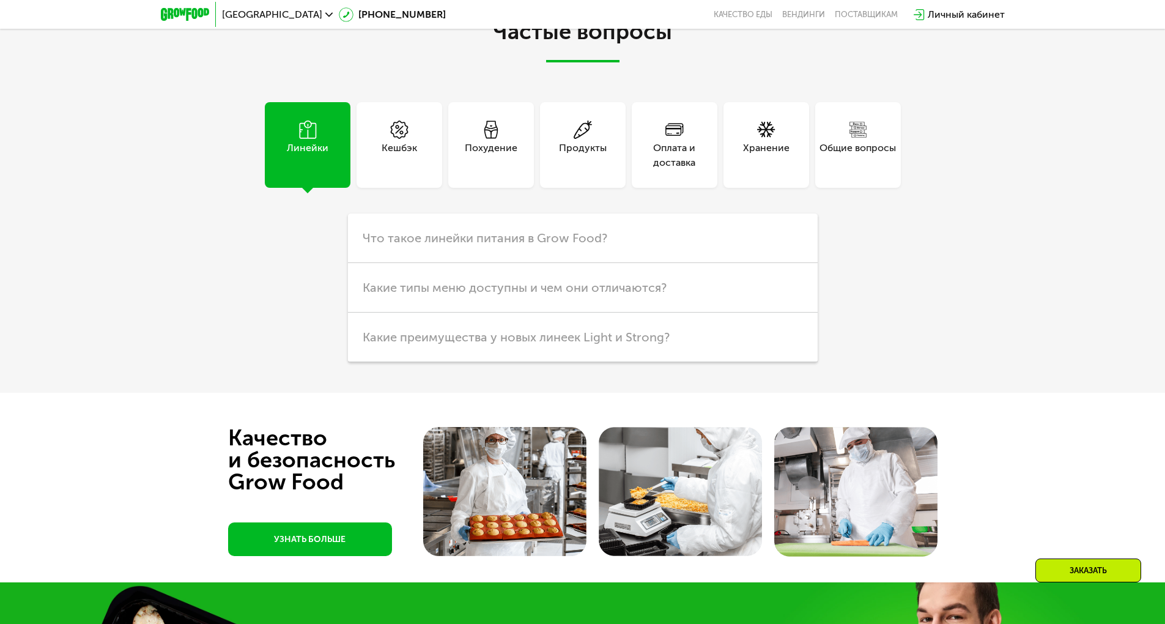
click at [514, 176] on div "Похудение" at bounding box center [491, 145] width 86 height 86
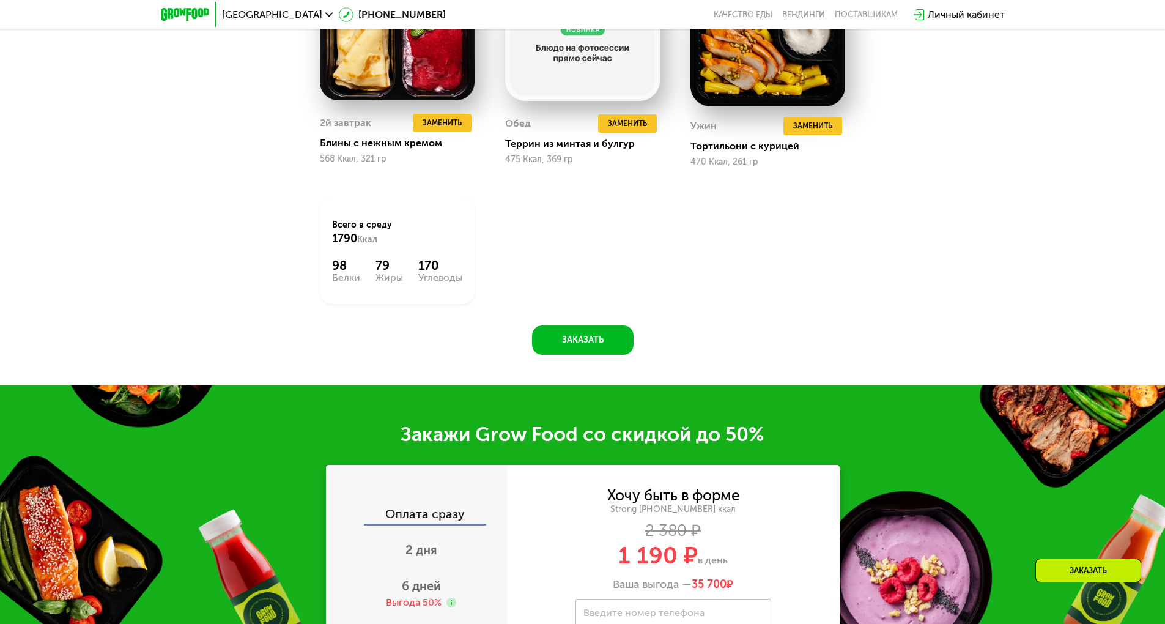
scroll to position [1712, 0]
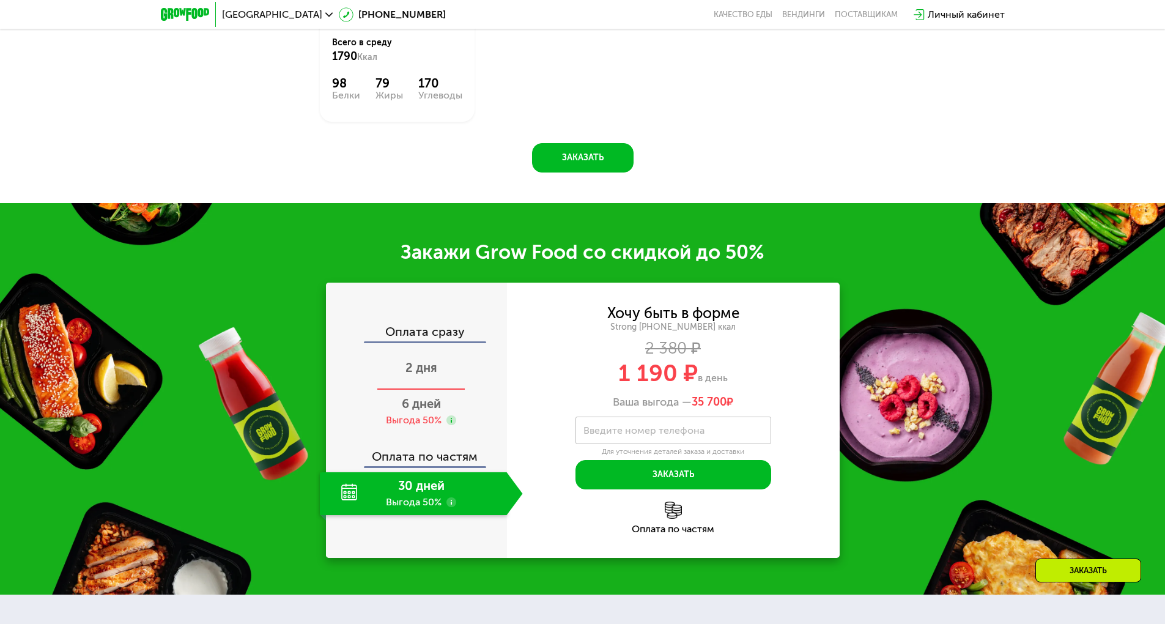
click at [423, 372] on span "2 дня" at bounding box center [421, 367] width 32 height 15
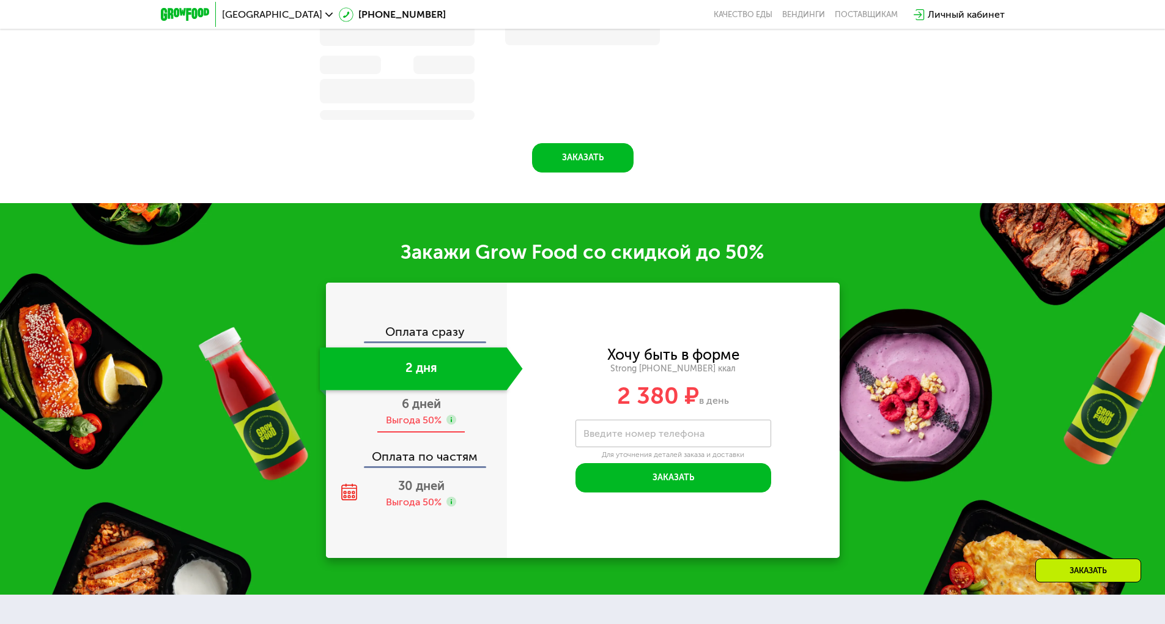
scroll to position [1566, 0]
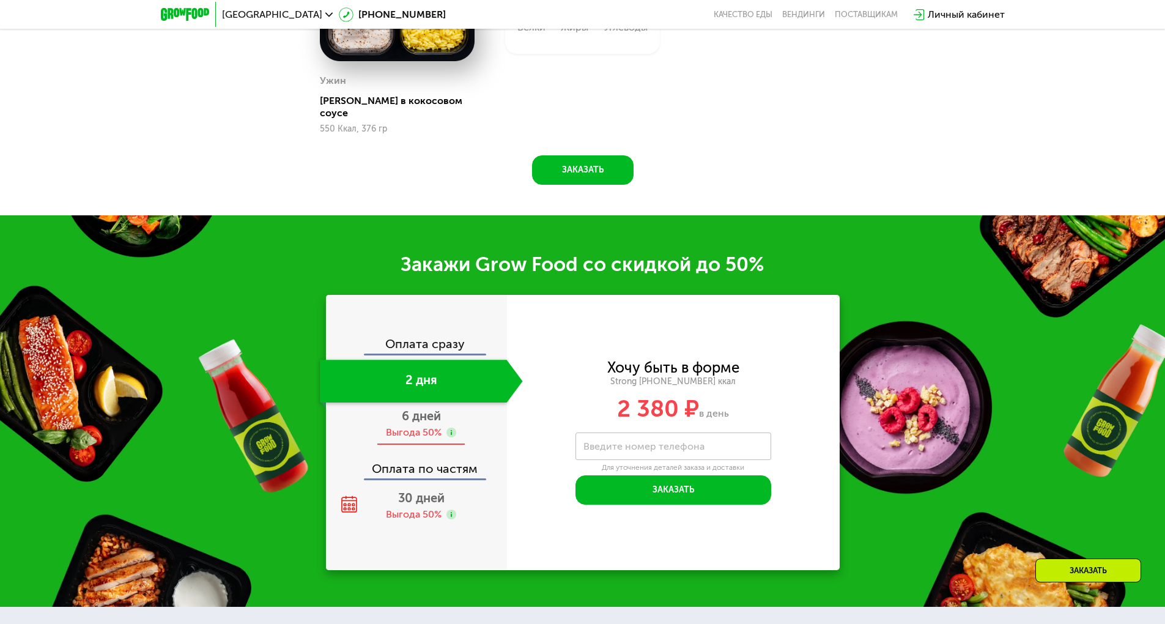
click at [441, 413] on div "6 дней Выгода 50%" at bounding box center [421, 423] width 203 height 43
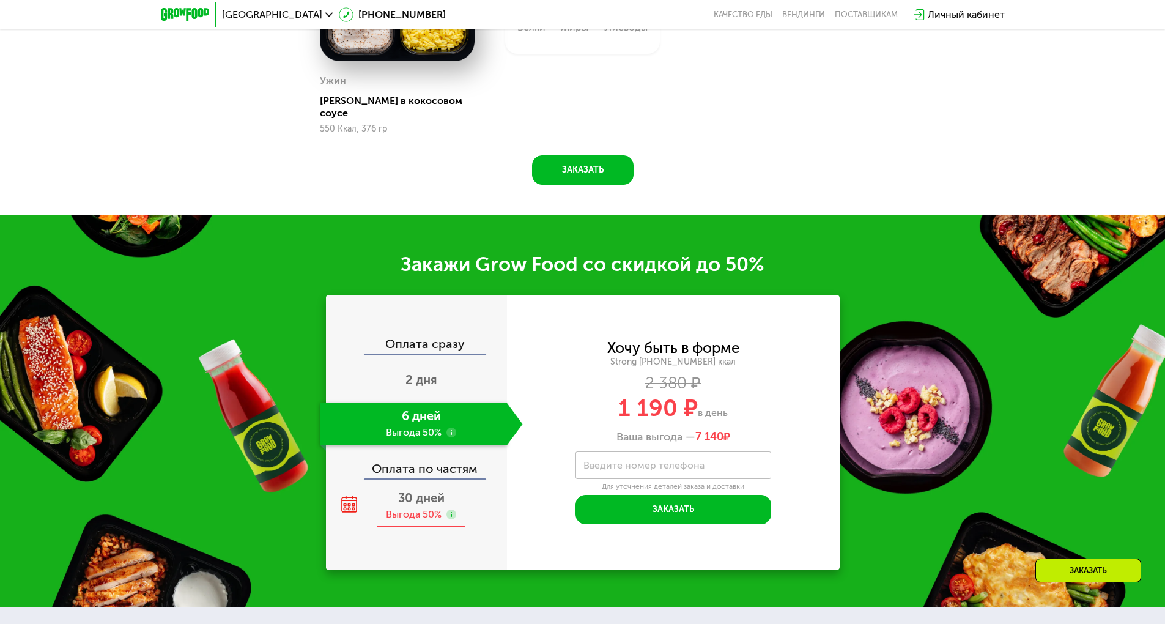
click at [448, 509] on use at bounding box center [451, 514] width 10 height 10
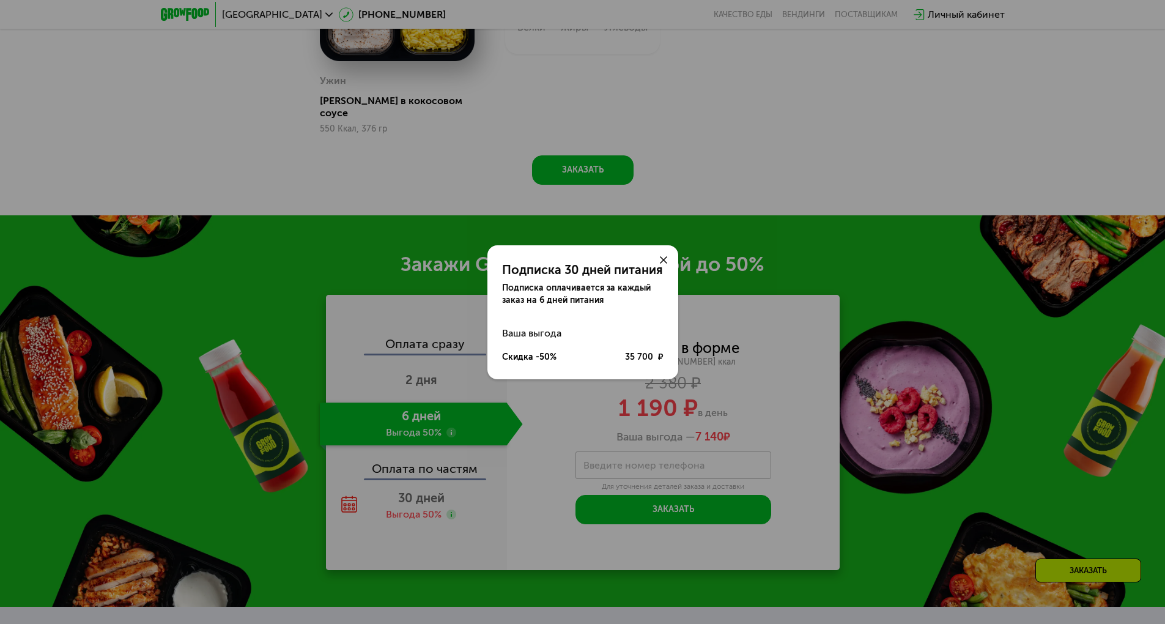
click at [671, 259] on div at bounding box center [663, 259] width 29 height 29
click at [664, 256] on icon at bounding box center [663, 259] width 7 height 7
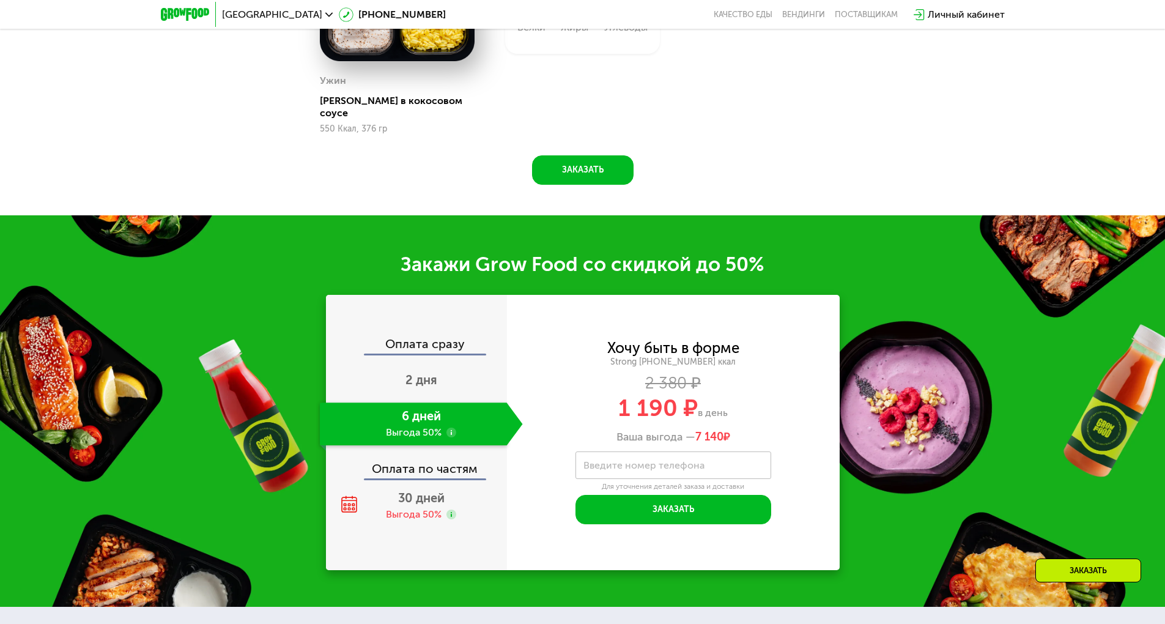
click at [451, 427] on use at bounding box center [451, 432] width 10 height 10
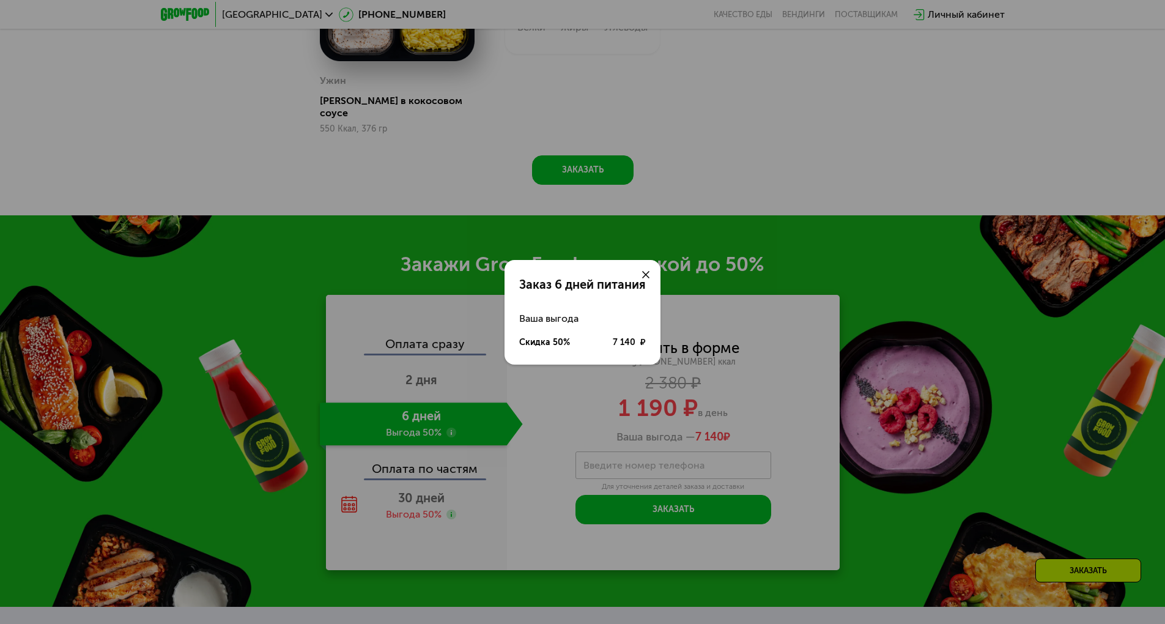
click at [650, 276] on div at bounding box center [645, 274] width 29 height 29
click at [646, 276] on icon at bounding box center [645, 274] width 7 height 7
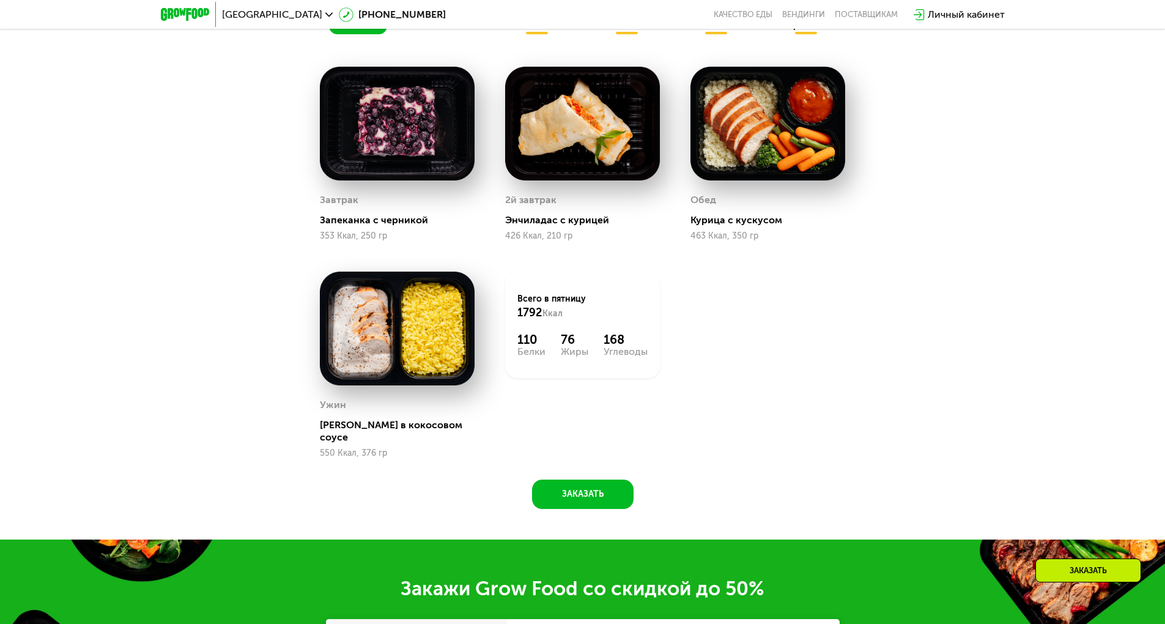
scroll to position [1199, 0]
